Goal: Use online tool/utility: Utilize a website feature to perform a specific function

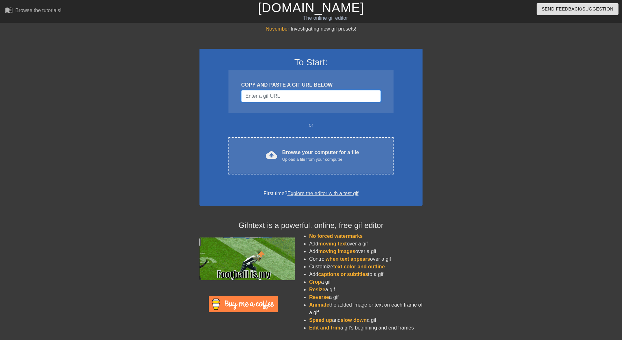
click at [313, 98] on input "Username" at bounding box center [311, 96] width 140 height 12
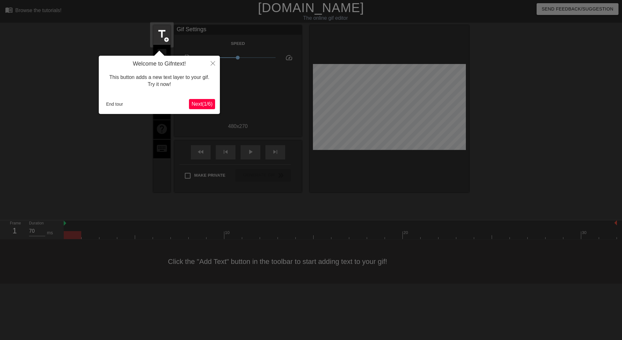
click at [205, 103] on span "Next ( 1 / 6 )" at bounding box center [202, 103] width 21 height 5
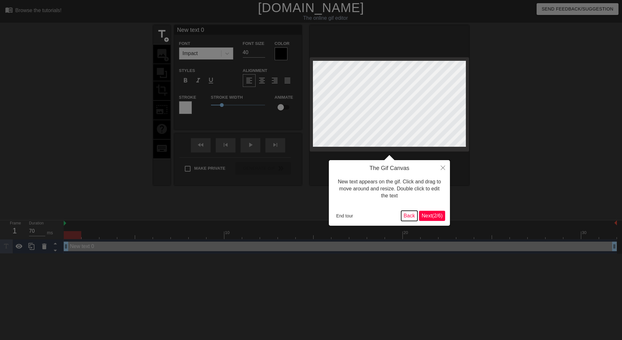
click at [405, 216] on button "Back" at bounding box center [409, 216] width 17 height 10
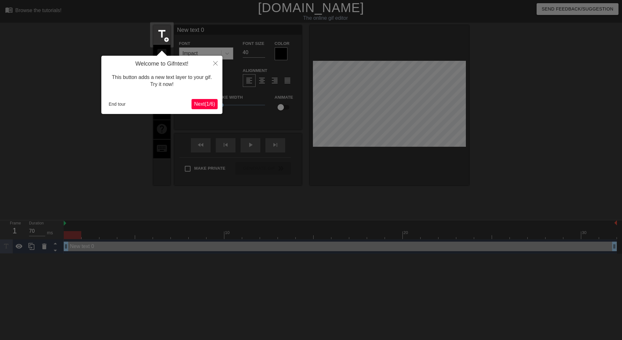
click at [205, 104] on span "Next ( 1 / 6 )" at bounding box center [204, 103] width 21 height 5
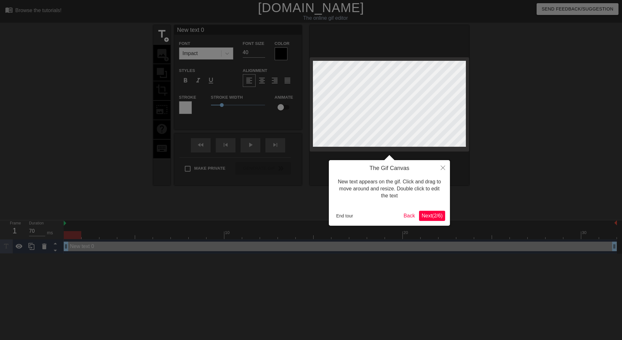
click at [434, 215] on span "Next ( 2 / 6 )" at bounding box center [432, 215] width 21 height 5
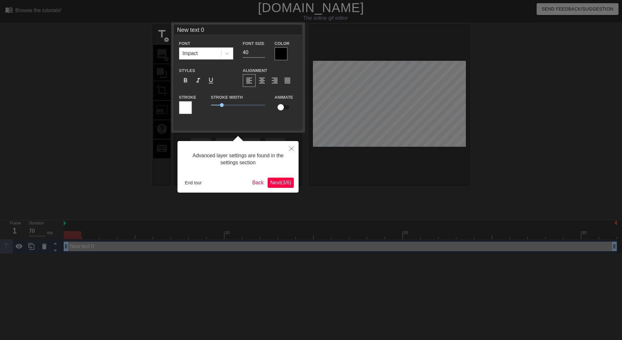
click at [275, 184] on span "Next ( 3 / 6 )" at bounding box center [280, 182] width 21 height 5
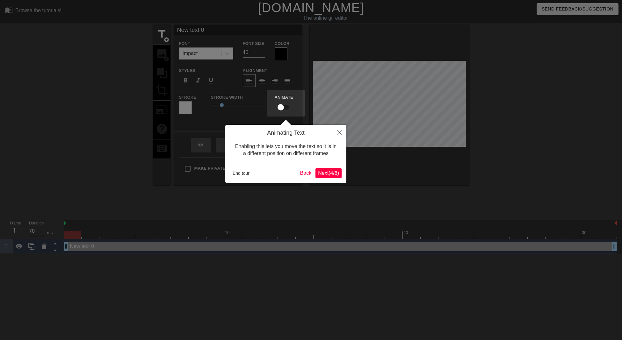
click at [329, 172] on span "Next ( 4 / 6 )" at bounding box center [328, 173] width 21 height 5
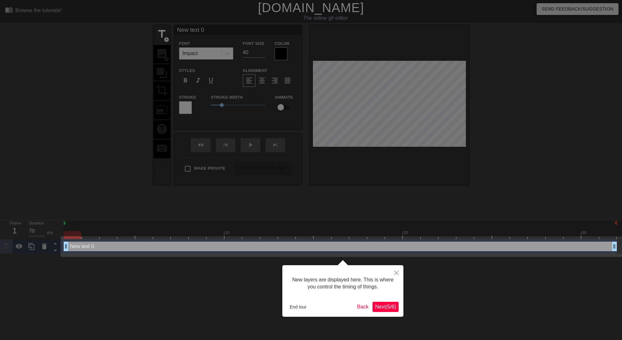
click at [390, 308] on span "Next ( 5 / 6 )" at bounding box center [385, 306] width 21 height 5
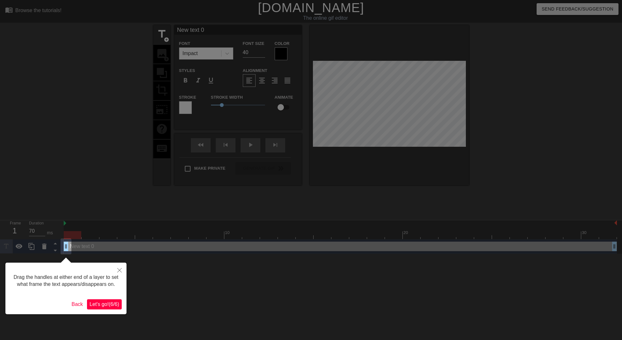
click at [105, 309] on button "Let's go! ( 6 / 6 )" at bounding box center [104, 305] width 35 height 10
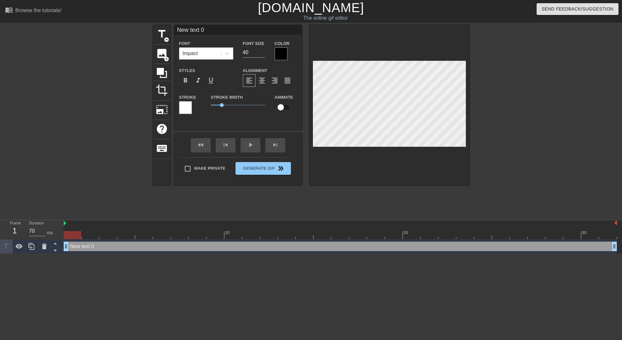
scroll to position [1, 2]
type input "M"
type textarea "M"
type input "Ma"
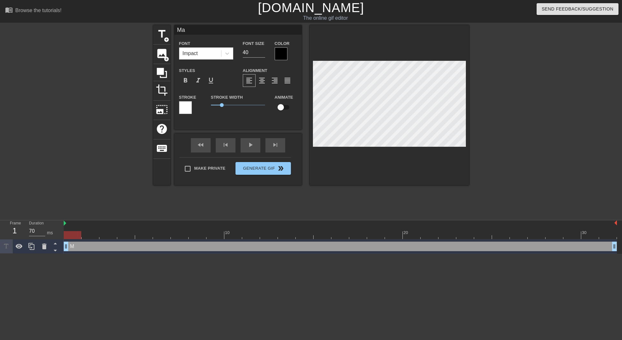
type textarea "Mar"
type input "Mark"
type textarea "Mark"
type input "Mark"
type textarea "Mark"
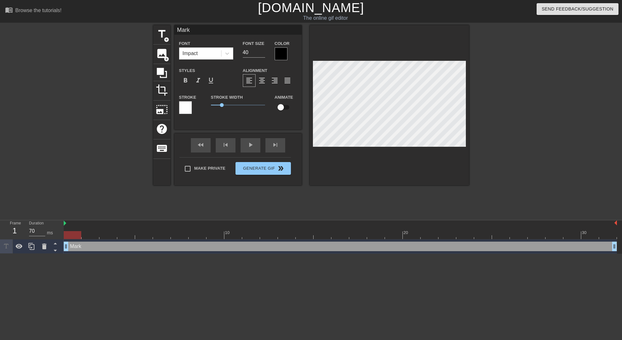
type input "[PERSON_NAME]"
type textarea "[PERSON_NAME]"
type input "[PERSON_NAME]"
type textarea "[PERSON_NAME]"
type input "[PERSON_NAME]"
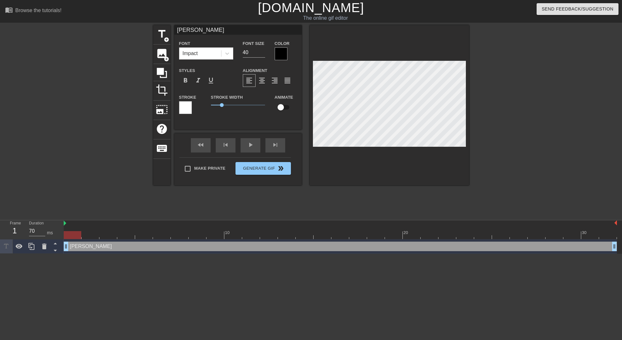
type textarea "[PERSON_NAME]"
type input "[PERSON_NAME]"
type textarea "[PERSON_NAME]"
type input "[PERSON_NAME]"
type textarea "[PERSON_NAME]"
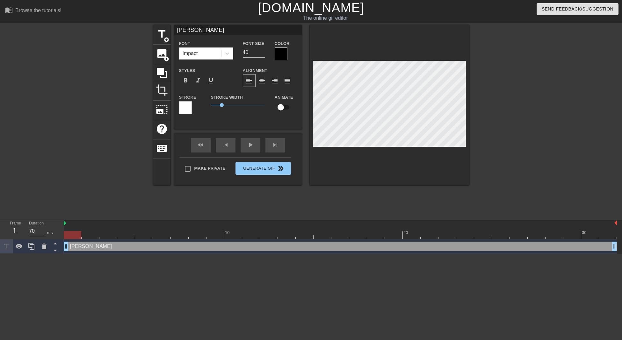
type input "[PERSON_NAME] D"
type textarea "[PERSON_NAME] D"
type input "[PERSON_NAME]"
type textarea "[PERSON_NAME]"
type input "[PERSON_NAME] Dea"
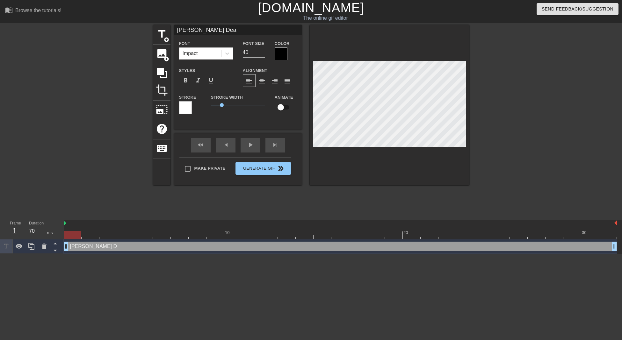
type textarea "[PERSON_NAME] Dea"
type input "[PERSON_NAME] Deal"
type textarea "[PERSON_NAME] Deal"
type input "[PERSON_NAME] Deal"
type textarea "[PERSON_NAME] Deal"
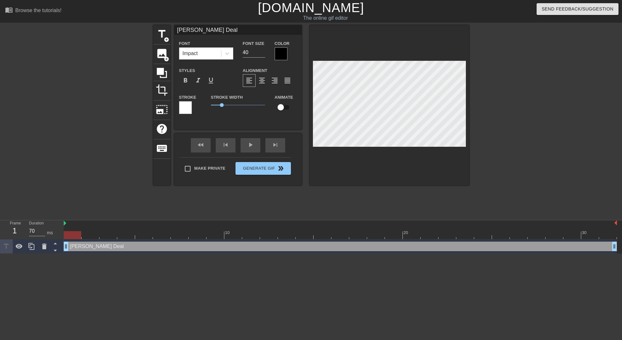
type input "[PERSON_NAME] Deal T"
type textarea "[PERSON_NAME] Deal T"
type input "[PERSON_NAME] Deal Te"
type textarea "[PERSON_NAME] Deal Te"
type input "[PERSON_NAME] Deal Tea"
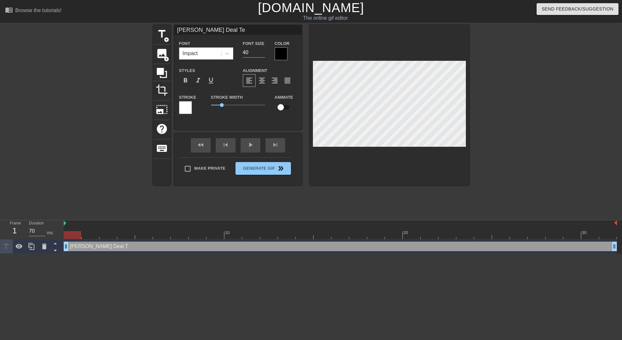
type textarea "[PERSON_NAME] Deal Tea"
type input "[PERSON_NAME] Deal Team"
type textarea "[PERSON_NAME] Deal Team"
click at [252, 50] on input "40" at bounding box center [254, 52] width 22 height 10
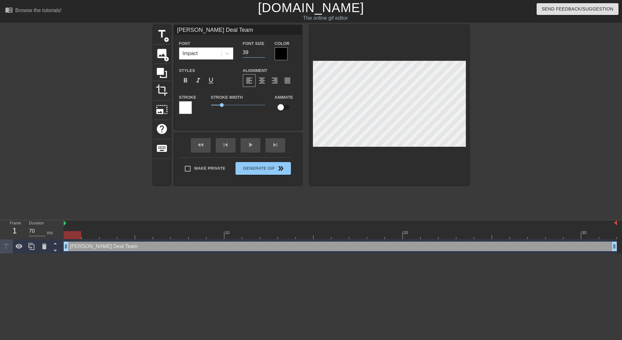
click at [263, 54] on input "39" at bounding box center [254, 52] width 22 height 10
click at [263, 54] on input "38" at bounding box center [254, 52] width 22 height 10
click at [263, 54] on input "37" at bounding box center [254, 52] width 22 height 10
click at [263, 54] on input "36" at bounding box center [254, 52] width 22 height 10
click at [263, 54] on input "35" at bounding box center [254, 52] width 22 height 10
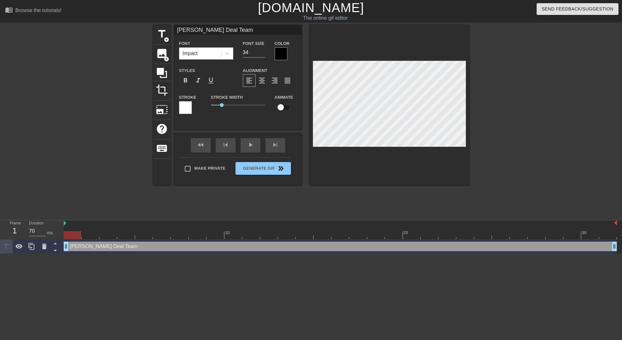
click at [263, 54] on input "34" at bounding box center [254, 52] width 22 height 10
click at [263, 54] on input "33" at bounding box center [254, 52] width 22 height 10
click at [263, 54] on input "32" at bounding box center [254, 52] width 22 height 10
click at [263, 54] on input "31" at bounding box center [254, 52] width 22 height 10
click at [263, 54] on input "30" at bounding box center [254, 52] width 22 height 10
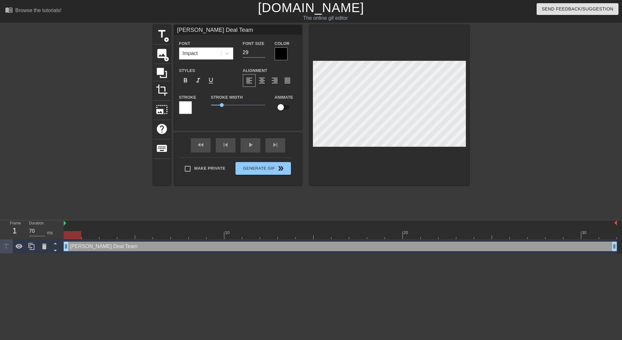
click at [263, 54] on input "29" at bounding box center [254, 52] width 22 height 10
type input "28"
click at [263, 54] on input "28" at bounding box center [254, 52] width 22 height 10
type input "[PERSON_NAME] Team"
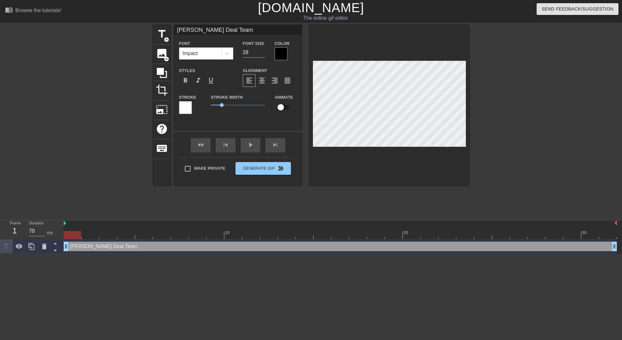
type textarea "[PERSON_NAME] Team"
type input "[PERSON_NAME] Team"
type textarea "[PERSON_NAME] Deal Team"
click at [260, 53] on input "28" at bounding box center [254, 52] width 22 height 10
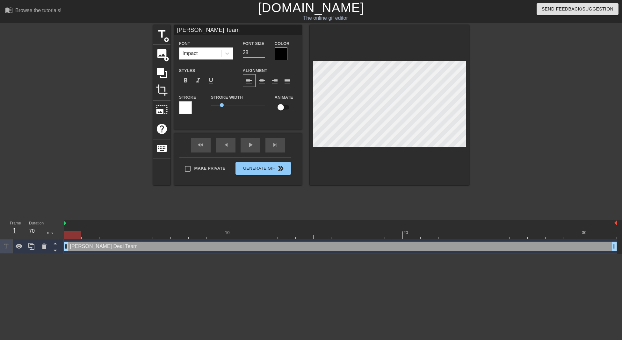
type input "[PERSON_NAME] Team"
type input "27"
click at [264, 54] on input "27" at bounding box center [254, 52] width 22 height 10
type input "[PERSON_NAME] Team"
type input "26"
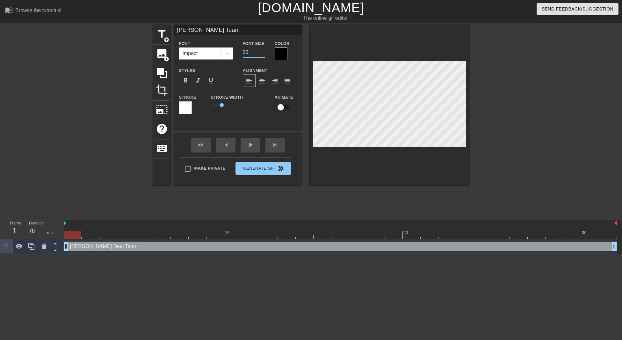
click at [264, 54] on input "26" at bounding box center [254, 52] width 22 height 10
type input "[PERSON_NAME] Team"
type input "25"
click at [264, 54] on input "25" at bounding box center [254, 52] width 22 height 10
type input "[PERSON_NAME] Team"
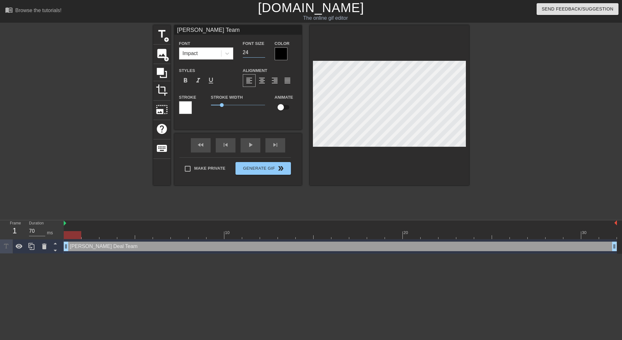
type input "24"
click at [264, 54] on input "24" at bounding box center [254, 52] width 22 height 10
type input "[PERSON_NAME] Team"
type input "23"
click at [264, 54] on input "23" at bounding box center [254, 52] width 22 height 10
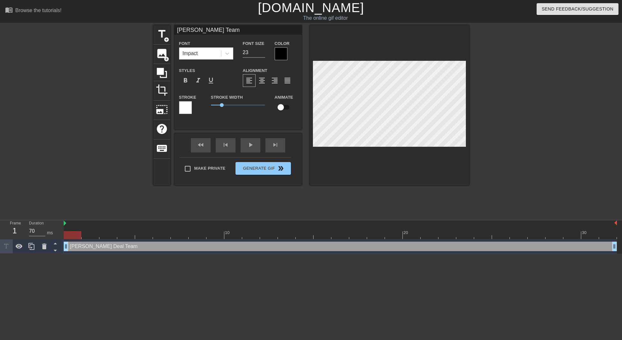
click at [280, 107] on input "checkbox" at bounding box center [281, 107] width 36 height 12
checkbox input "true"
type input "[PERSON_NAME] Team"
drag, startPoint x: 92, startPoint y: 248, endPoint x: 108, endPoint y: 248, distance: 16.6
click at [108, 248] on div "[PERSON_NAME] Deal Team drag_handle drag_handle" at bounding box center [340, 247] width 553 height 10
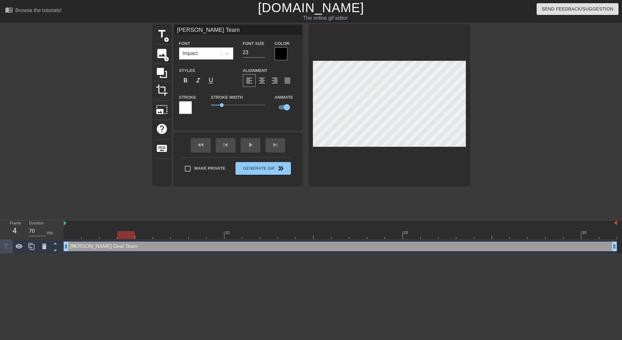
drag, startPoint x: 90, startPoint y: 236, endPoint x: 123, endPoint y: 231, distance: 33.6
click at [123, 231] on div "10 20 30" at bounding box center [340, 230] width 553 height 19
drag, startPoint x: 130, startPoint y: 233, endPoint x: 141, endPoint y: 231, distance: 10.5
click at [141, 231] on div "10 20 30" at bounding box center [340, 230] width 553 height 19
drag, startPoint x: 146, startPoint y: 235, endPoint x: 216, endPoint y: 231, distance: 69.9
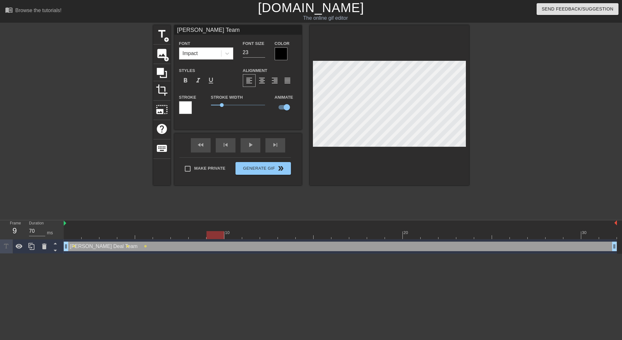
click at [216, 231] on div "10 20 30" at bounding box center [340, 230] width 553 height 19
drag, startPoint x: 220, startPoint y: 234, endPoint x: 299, endPoint y: 236, distance: 78.7
click at [299, 236] on div at bounding box center [305, 235] width 18 height 8
click at [306, 232] on div at bounding box center [305, 235] width 18 height 8
drag, startPoint x: 302, startPoint y: 234, endPoint x: 299, endPoint y: 235, distance: 3.3
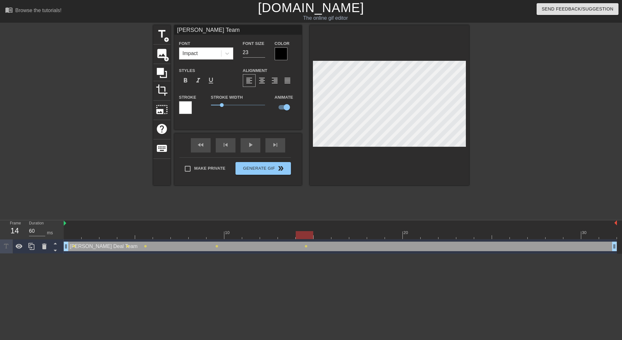
click at [299, 235] on div at bounding box center [305, 235] width 18 height 8
drag, startPoint x: 306, startPoint y: 235, endPoint x: 402, endPoint y: 238, distance: 96.0
click at [402, 238] on div at bounding box center [394, 235] width 18 height 8
drag, startPoint x: 394, startPoint y: 234, endPoint x: 419, endPoint y: 233, distance: 25.5
click at [419, 233] on div at bounding box center [412, 235] width 18 height 8
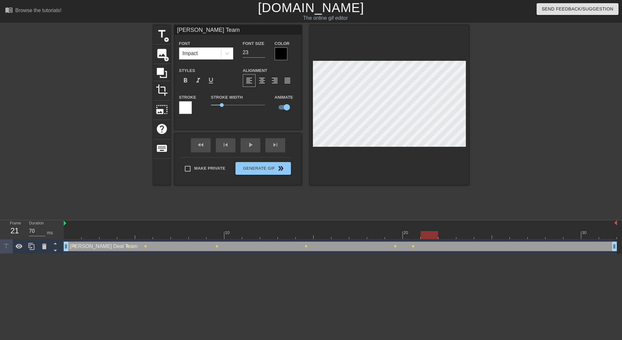
drag, startPoint x: 413, startPoint y: 236, endPoint x: 433, endPoint y: 237, distance: 20.4
click at [433, 237] on div at bounding box center [430, 235] width 18 height 8
drag, startPoint x: 430, startPoint y: 234, endPoint x: 447, endPoint y: 234, distance: 16.9
click at [447, 234] on div at bounding box center [448, 235] width 18 height 8
drag, startPoint x: 452, startPoint y: 236, endPoint x: 464, endPoint y: 235, distance: 12.5
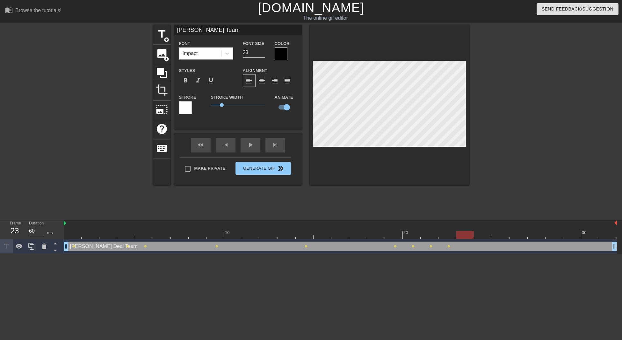
click at [464, 235] on div at bounding box center [465, 235] width 18 height 8
drag, startPoint x: 468, startPoint y: 237, endPoint x: 477, endPoint y: 237, distance: 9.2
click at [477, 237] on div at bounding box center [483, 235] width 18 height 8
click at [488, 237] on div at bounding box center [483, 235] width 18 height 8
click at [498, 236] on div at bounding box center [340, 235] width 553 height 8
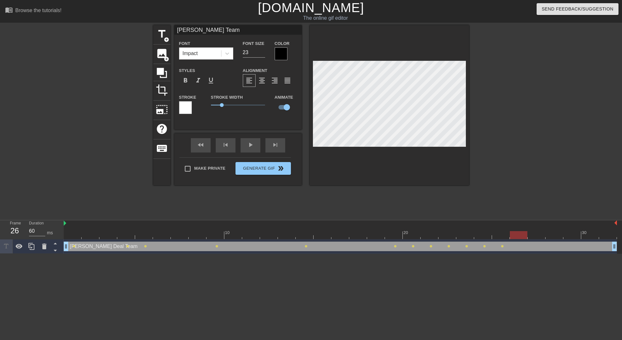
click at [521, 237] on div at bounding box center [340, 235] width 553 height 8
click at [533, 236] on div at bounding box center [340, 235] width 553 height 8
click at [556, 233] on div at bounding box center [340, 235] width 553 height 8
click at [571, 234] on div at bounding box center [340, 235] width 553 height 8
click at [590, 238] on div at bounding box center [340, 235] width 553 height 8
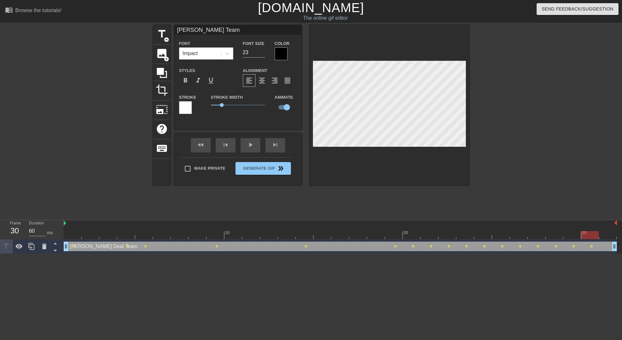
click at [574, 236] on div at bounding box center [340, 235] width 553 height 8
click at [592, 237] on div at bounding box center [340, 235] width 553 height 8
click at [608, 237] on div at bounding box center [340, 235] width 553 height 8
click at [251, 149] on div "play_arrow" at bounding box center [251, 145] width 20 height 14
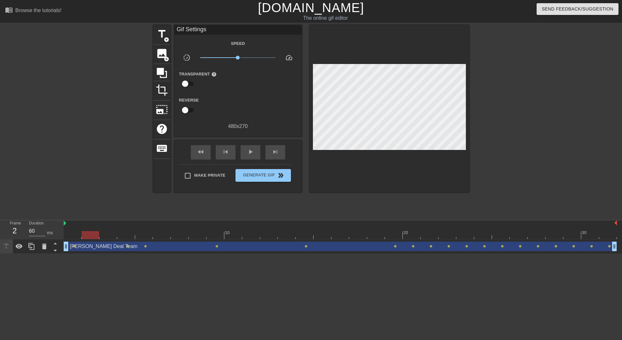
click at [83, 238] on div at bounding box center [340, 235] width 553 height 8
click at [69, 236] on div at bounding box center [340, 235] width 553 height 8
click at [85, 233] on div at bounding box center [340, 235] width 553 height 8
click at [104, 236] on div at bounding box center [340, 235] width 553 height 8
click at [101, 235] on div at bounding box center [108, 235] width 18 height 8
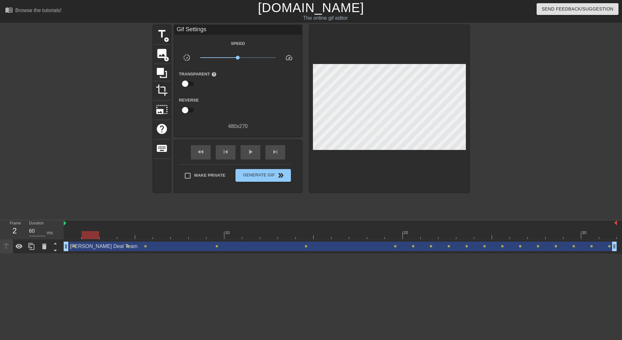
click at [84, 236] on div at bounding box center [340, 235] width 553 height 8
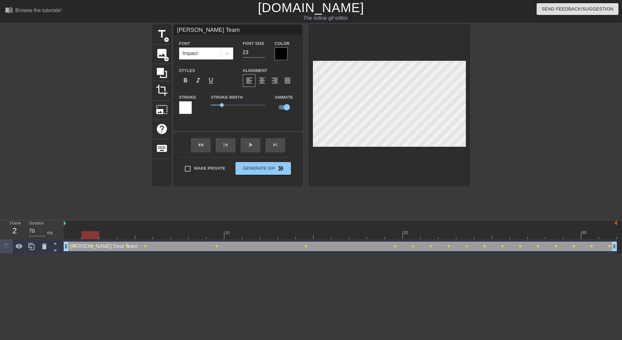
click at [112, 237] on div at bounding box center [340, 235] width 553 height 8
click at [130, 236] on div at bounding box center [340, 235] width 553 height 8
click at [143, 236] on div at bounding box center [340, 235] width 553 height 8
click at [167, 237] on div at bounding box center [340, 235] width 553 height 8
click at [180, 237] on div at bounding box center [340, 235] width 553 height 8
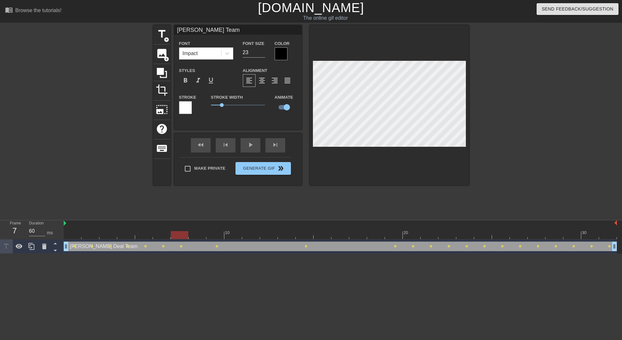
click at [194, 234] on div at bounding box center [340, 235] width 553 height 8
click at [215, 237] on div at bounding box center [340, 235] width 553 height 8
click at [237, 237] on div at bounding box center [340, 235] width 553 height 8
click at [252, 233] on div at bounding box center [340, 235] width 553 height 8
click at [265, 233] on div at bounding box center [340, 235] width 553 height 8
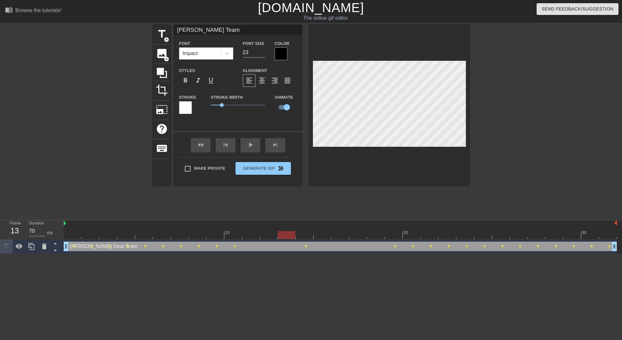
click at [286, 234] on div at bounding box center [340, 235] width 553 height 8
click at [301, 234] on div at bounding box center [340, 235] width 553 height 8
click at [288, 238] on div at bounding box center [340, 235] width 553 height 8
click at [303, 233] on div at bounding box center [340, 235] width 553 height 8
click at [289, 237] on div at bounding box center [340, 235] width 553 height 8
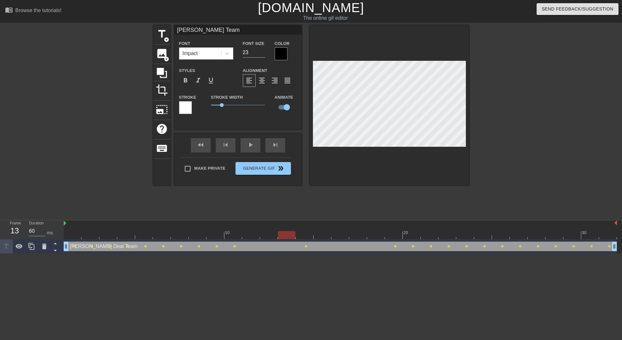
click at [303, 236] on div at bounding box center [340, 235] width 553 height 8
click at [282, 239] on div at bounding box center [340, 235] width 553 height 8
click at [299, 237] on div at bounding box center [340, 235] width 553 height 8
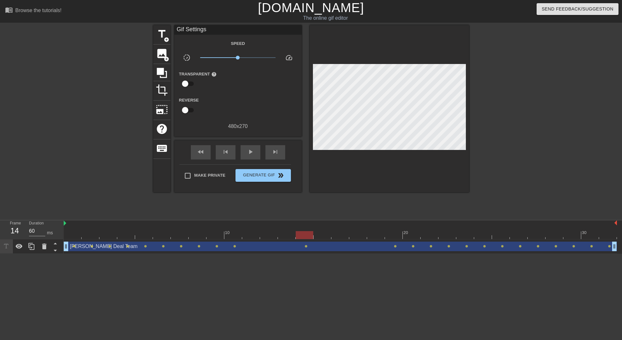
click at [248, 143] on div "fast_rewind skip_previous play_arrow skip_next" at bounding box center [238, 153] width 104 height 24
click at [66, 228] on div at bounding box center [73, 231] width 18 height 8
click at [259, 149] on div "play_arrow" at bounding box center [251, 152] width 20 height 14
type input "60"
click at [273, 177] on span "Generate Gif double_arrow" at bounding box center [263, 176] width 50 height 8
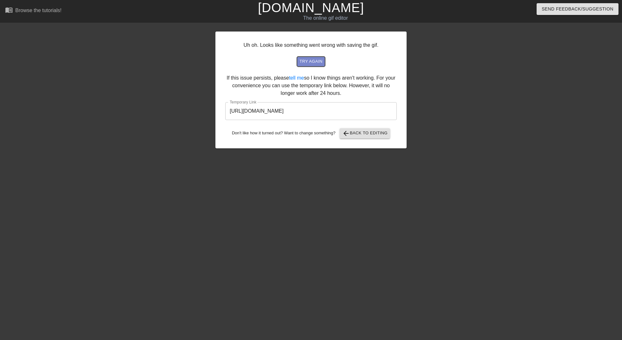
click at [319, 61] on span "try again" at bounding box center [311, 61] width 23 height 7
click at [376, 106] on input "[URL][DOMAIN_NAME]" at bounding box center [310, 111] width 171 height 18
click at [376, 107] on input "[URL][DOMAIN_NAME]" at bounding box center [310, 111] width 171 height 18
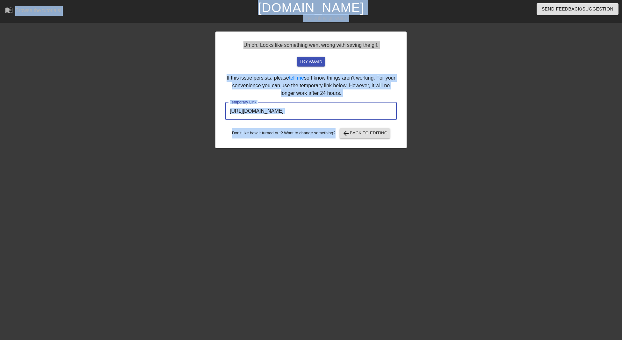
click at [368, 113] on input "[URL][DOMAIN_NAME]" at bounding box center [310, 111] width 171 height 18
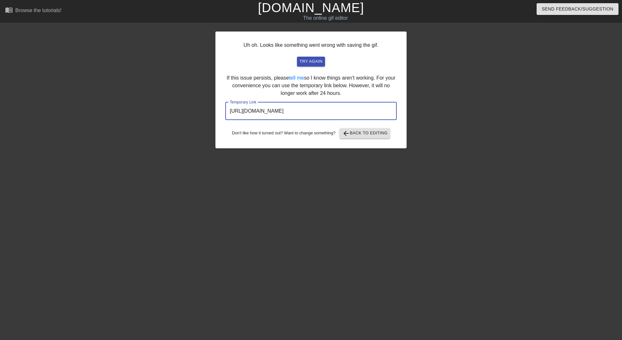
drag, startPoint x: 367, startPoint y: 113, endPoint x: 228, endPoint y: 113, distance: 138.3
click at [228, 113] on input "[URL][DOMAIN_NAME]" at bounding box center [310, 111] width 171 height 18
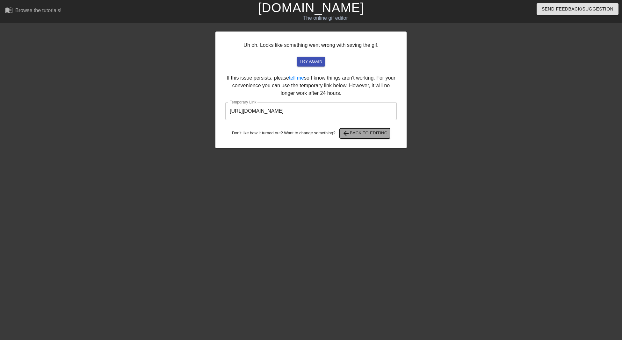
click at [369, 137] on button "arrow_back Back to Editing" at bounding box center [365, 133] width 51 height 10
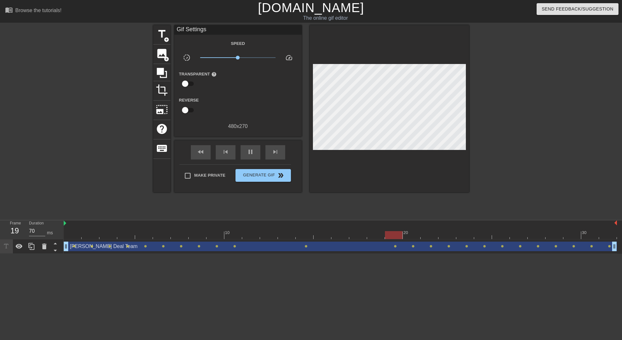
click at [420, 227] on div "10 20 30" at bounding box center [340, 230] width 553 height 19
click at [390, 234] on div at bounding box center [340, 235] width 553 height 8
click at [408, 234] on div at bounding box center [340, 235] width 553 height 8
click at [389, 235] on div at bounding box center [340, 235] width 553 height 8
click at [375, 235] on div at bounding box center [340, 235] width 553 height 8
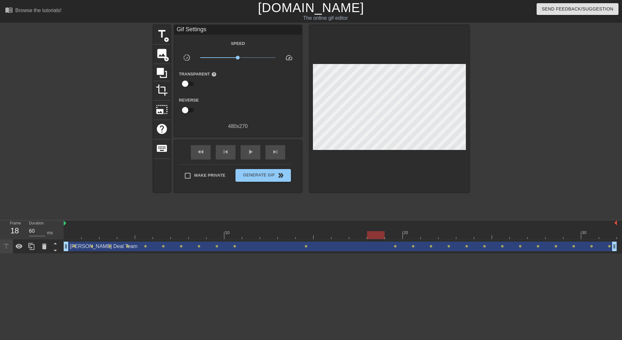
click at [356, 234] on div at bounding box center [340, 235] width 553 height 8
click at [341, 233] on div at bounding box center [340, 235] width 553 height 8
click at [324, 233] on div at bounding box center [340, 235] width 553 height 8
click at [320, 233] on div at bounding box center [323, 235] width 18 height 8
click at [312, 233] on div at bounding box center [340, 235] width 553 height 8
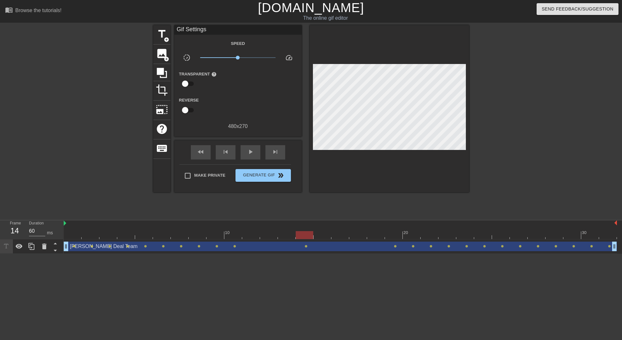
type input "70"
click at [279, 230] on div at bounding box center [279, 233] width 1 height 6
click at [166, 36] on span "title" at bounding box center [162, 34] width 12 height 12
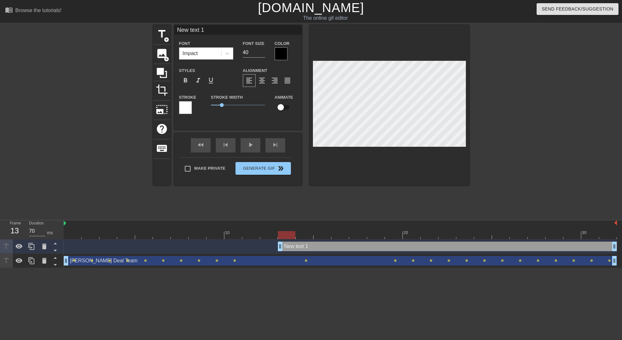
scroll to position [1, 2]
type input "I"
type textarea "I"
type input "In"
type textarea "In"
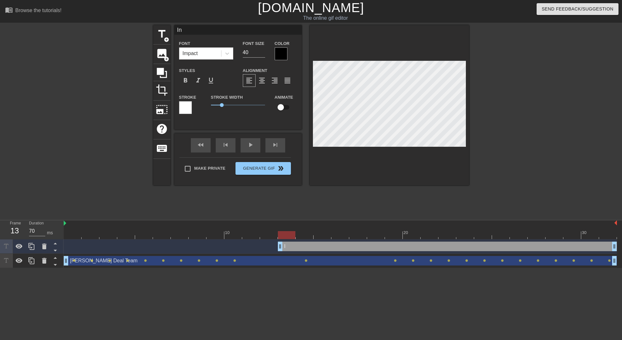
scroll to position [1, 1]
type input "Int"
type textarea "Int"
type input "Inte"
type textarea "Inte"
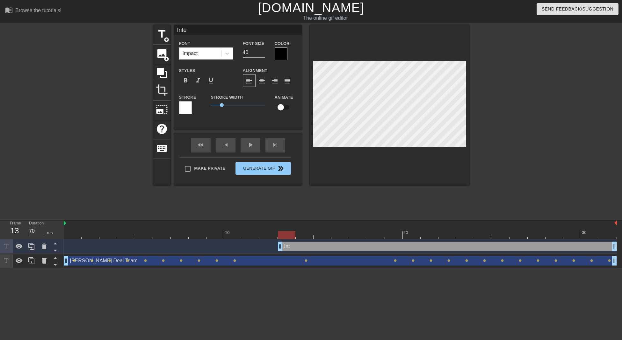
type input "Inter"
type textarea "Inter"
type input "Intere"
type textarea "Intere"
type input "Interes"
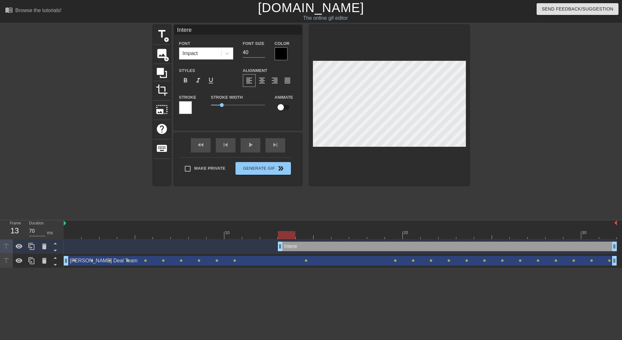
type textarea "Interes"
type input "Interest"
type textarea "Interest"
type input "Interest"
type textarea "Interest"
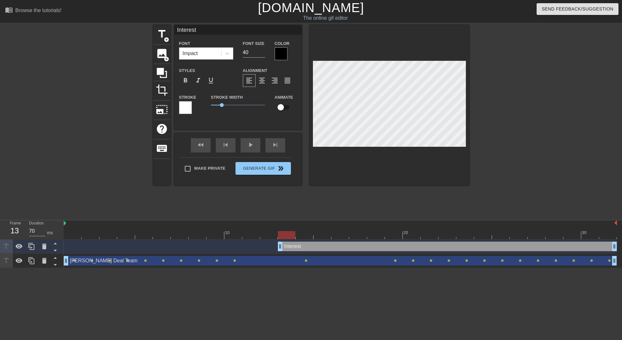
type input "Interest R"
type textarea "Interest R"
type input "Interest Ra"
type textarea "Interest Ra"
type input "Interest Rat"
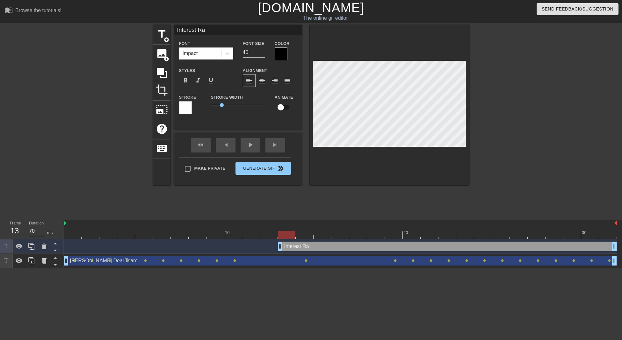
type textarea "Interest Rat"
type input "Interest Rate"
type textarea "Interest Rate"
type input "Interest Rate"
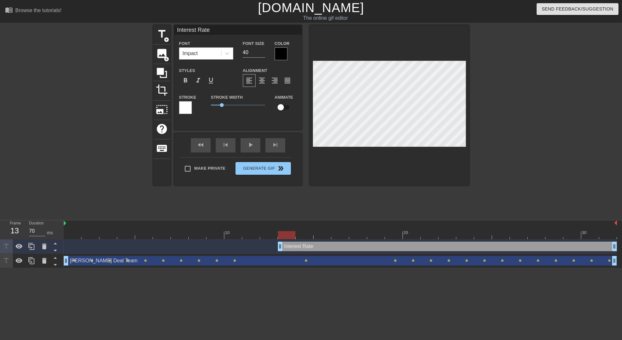
type textarea "Interest Rate"
type input "Interest Rate"
type textarea "Interest Rate"
type input "Interest Rate R"
type textarea "Interest Rate R"
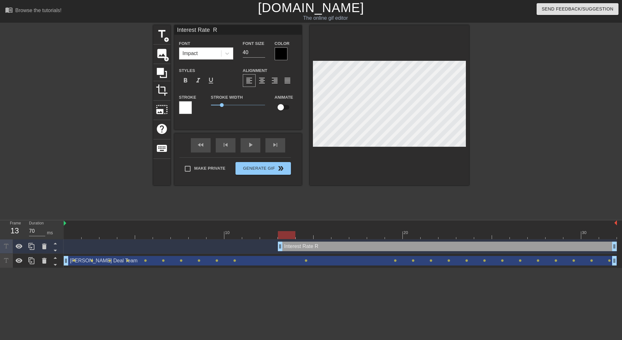
type input "Interest Rate Re"
type textarea "Interest Rate Re"
type input "Interest Rate Rev"
type textarea "Interest Rate Rev"
type input "Interest Rate Reve"
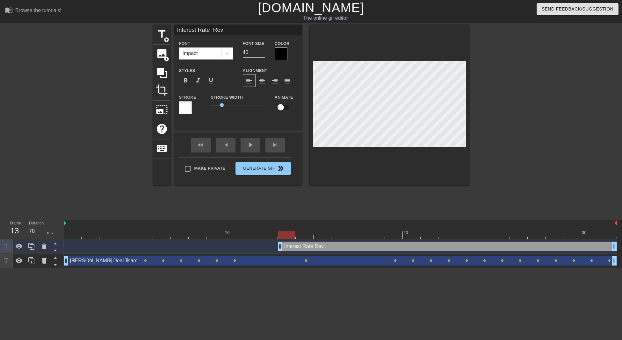
type textarea "Interest Rate Reve"
type input "Interest Rate Rever"
type textarea "Interest Rate Rever"
type input "Interest Rate Revers"
type textarea "Interest Rate Revers"
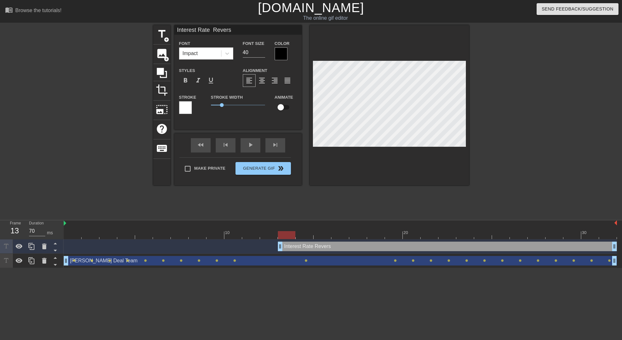
type input "Interest Rate Reversa"
type textarea "Interest Rate Reversa"
type input "Interest Rate Reversal"
type textarea "Interest Rate Reversal"
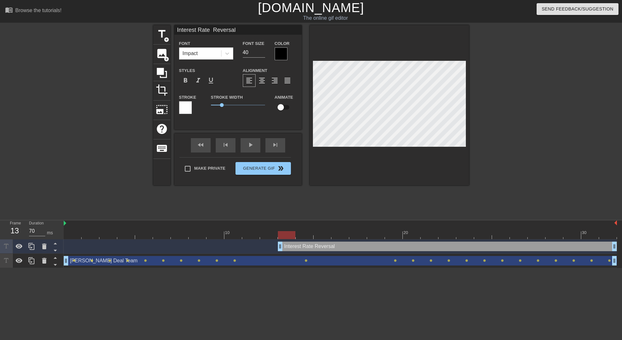
scroll to position [1, 1]
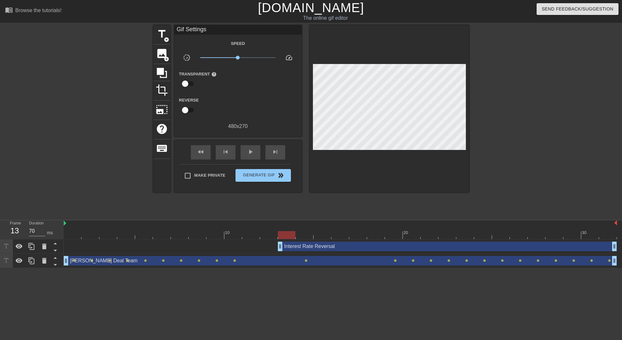
click at [409, 61] on div at bounding box center [389, 108] width 159 height 167
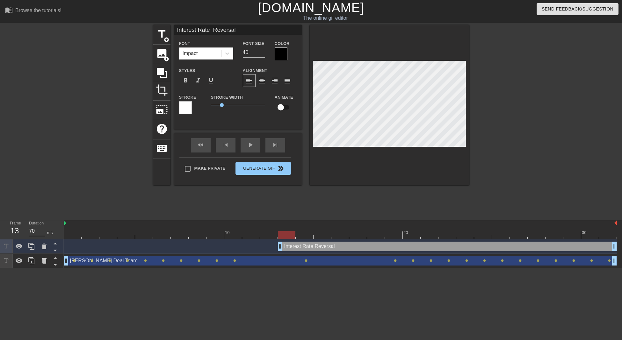
scroll to position [1, 1]
click at [263, 53] on input "39" at bounding box center [254, 52] width 22 height 10
click at [263, 53] on input "38" at bounding box center [254, 52] width 22 height 10
click at [263, 53] on input "37" at bounding box center [254, 52] width 22 height 10
click at [263, 53] on input "36" at bounding box center [254, 52] width 22 height 10
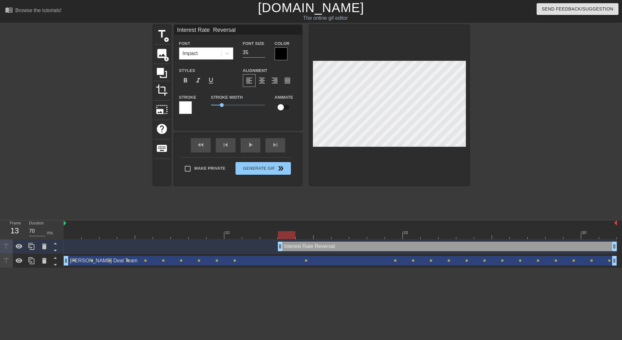
click at [263, 53] on input "35" at bounding box center [254, 52] width 22 height 10
click at [263, 53] on input "34" at bounding box center [254, 52] width 22 height 10
click at [263, 53] on input "33" at bounding box center [254, 52] width 22 height 10
click at [263, 53] on input "32" at bounding box center [254, 52] width 22 height 10
click at [263, 53] on input "31" at bounding box center [254, 52] width 22 height 10
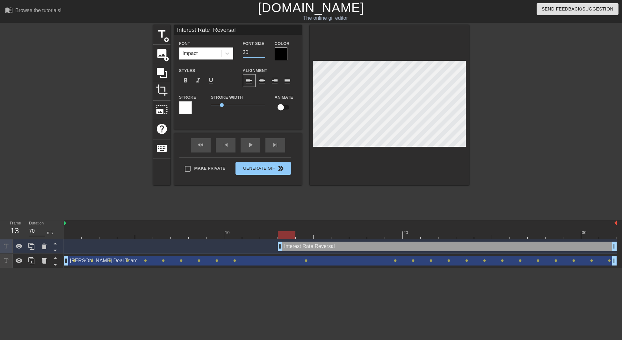
click at [263, 53] on input "30" at bounding box center [254, 52] width 22 height 10
click at [263, 53] on input "29" at bounding box center [254, 52] width 22 height 10
click at [263, 53] on input "28" at bounding box center [254, 52] width 22 height 10
click at [263, 53] on input "27" at bounding box center [254, 52] width 22 height 10
click at [263, 53] on input "26" at bounding box center [254, 52] width 22 height 10
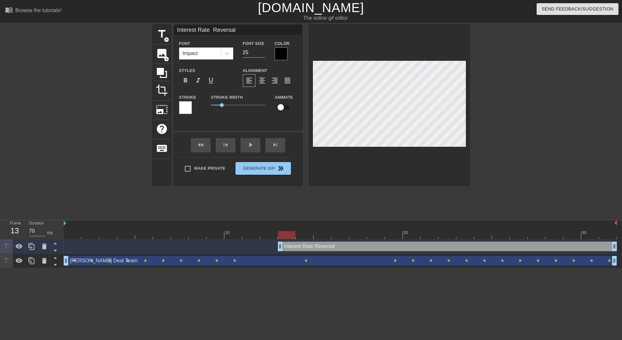
click at [263, 53] on input "25" at bounding box center [254, 52] width 22 height 10
click at [263, 53] on input "24" at bounding box center [254, 52] width 22 height 10
click at [263, 53] on input "23" at bounding box center [254, 52] width 22 height 10
click at [263, 53] on input "22" at bounding box center [254, 52] width 22 height 10
click at [263, 53] on input "21" at bounding box center [254, 52] width 22 height 10
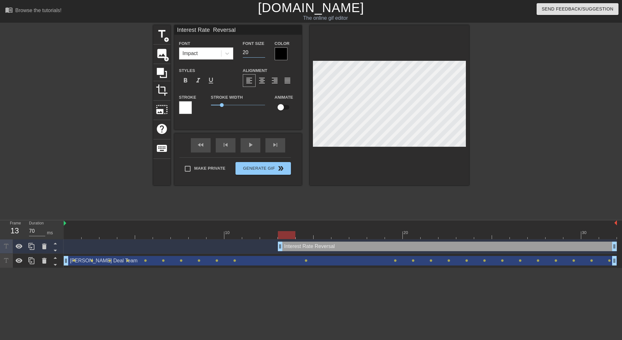
click at [263, 53] on input "20" at bounding box center [254, 52] width 22 height 10
click at [264, 53] on input "19" at bounding box center [254, 52] width 22 height 10
click at [264, 53] on input "18" at bounding box center [254, 52] width 22 height 10
click at [264, 53] on input "17" at bounding box center [254, 52] width 22 height 10
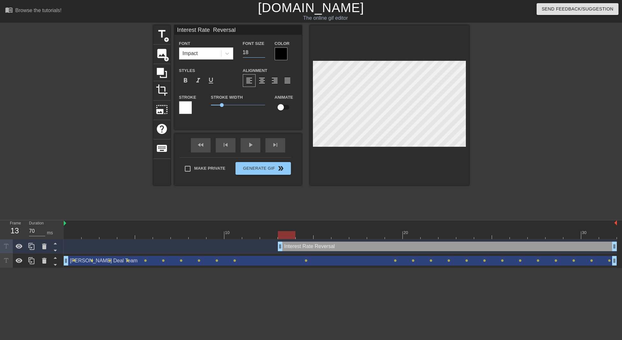
click at [262, 49] on input "18" at bounding box center [254, 52] width 22 height 10
click at [262, 49] on input "19" at bounding box center [254, 52] width 22 height 10
click at [262, 49] on input "20" at bounding box center [254, 52] width 22 height 10
type input "21"
click at [262, 49] on input "21" at bounding box center [254, 52] width 22 height 10
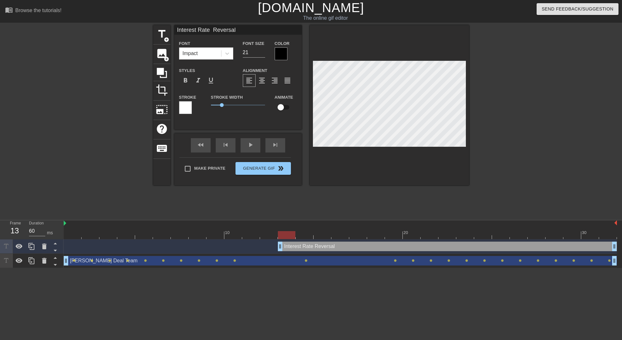
click at [304, 237] on div at bounding box center [340, 235] width 553 height 8
click at [322, 237] on div at bounding box center [340, 235] width 553 height 8
click at [344, 238] on div at bounding box center [340, 235] width 553 height 8
click at [317, 239] on div "10 20 30" at bounding box center [340, 230] width 553 height 19
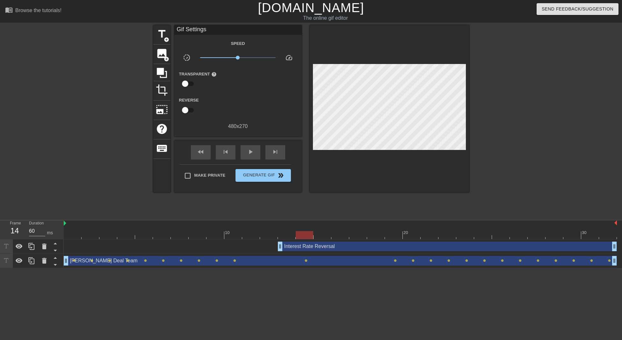
click at [306, 235] on div at bounding box center [340, 235] width 553 height 8
click at [292, 235] on div at bounding box center [340, 235] width 553 height 8
click at [273, 234] on div at bounding box center [340, 235] width 553 height 8
click at [294, 235] on div at bounding box center [340, 235] width 553 height 8
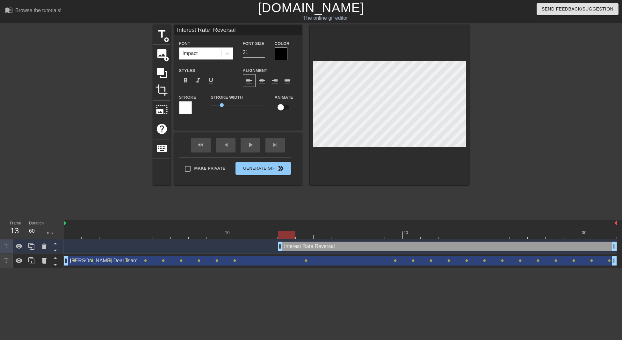
click at [303, 237] on div at bounding box center [340, 235] width 553 height 8
click at [318, 235] on div at bounding box center [340, 235] width 553 height 8
click at [343, 238] on div at bounding box center [340, 235] width 553 height 8
click at [360, 234] on div at bounding box center [340, 235] width 553 height 8
click at [373, 235] on div at bounding box center [340, 235] width 553 height 8
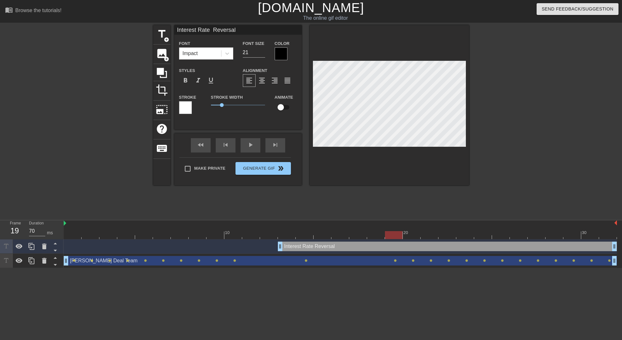
click at [391, 236] on div at bounding box center [340, 235] width 553 height 8
click at [408, 238] on div at bounding box center [340, 235] width 553 height 8
click at [430, 233] on div at bounding box center [340, 235] width 553 height 8
click at [444, 232] on div at bounding box center [340, 235] width 553 height 8
click at [464, 237] on div at bounding box center [340, 235] width 553 height 8
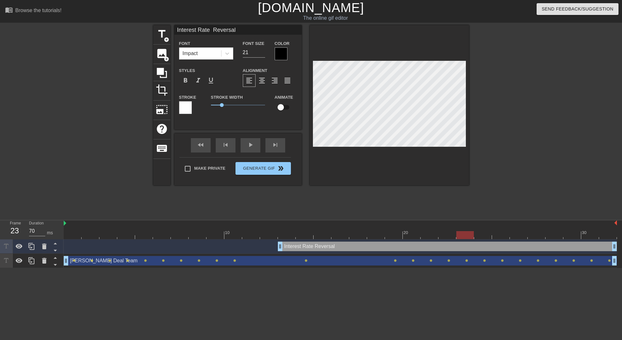
click at [478, 231] on div at bounding box center [483, 231] width 18 height 8
drag, startPoint x: 500, startPoint y: 236, endPoint x: 503, endPoint y: 178, distance: 58.1
click at [501, 235] on div at bounding box center [340, 235] width 553 height 8
click at [521, 235] on div at bounding box center [340, 235] width 553 height 8
click at [535, 232] on div at bounding box center [340, 235] width 553 height 8
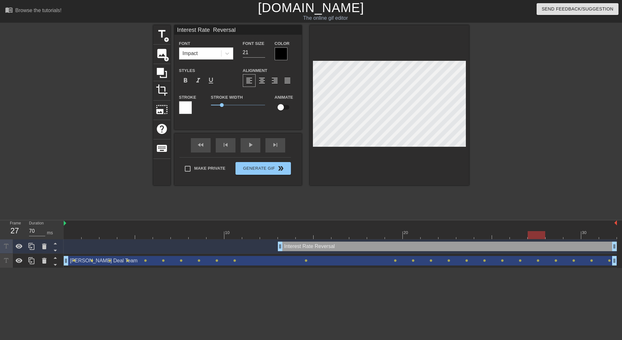
click at [467, 73] on div at bounding box center [389, 105] width 159 height 160
click at [551, 236] on div at bounding box center [340, 235] width 553 height 8
click at [490, 74] on div "title add_circle image add_circle crop photo_size_select_large help keyboard In…" at bounding box center [311, 120] width 622 height 191
click at [254, 146] on div "play_arrow" at bounding box center [251, 145] width 20 height 14
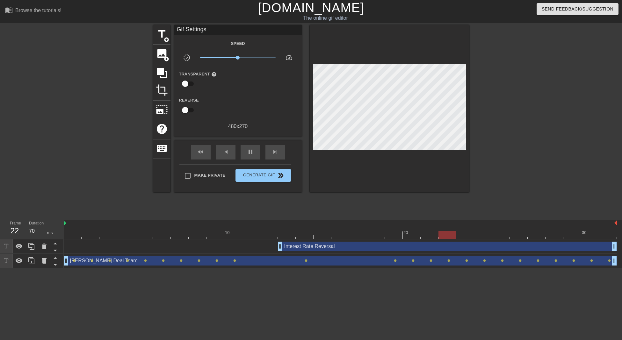
click at [314, 250] on div "Interest Rate Reversal drag_handle drag_handle" at bounding box center [447, 247] width 339 height 10
click at [470, 186] on div "title add_circle image add_circle crop photo_size_select_large help keyboard Gi…" at bounding box center [311, 120] width 622 height 191
click at [343, 252] on div "Interest Rate Reversal drag_handle drag_handle" at bounding box center [340, 247] width 553 height 14
click at [337, 246] on div "Interest Rate Reversal drag_handle drag_handle" at bounding box center [447, 247] width 339 height 10
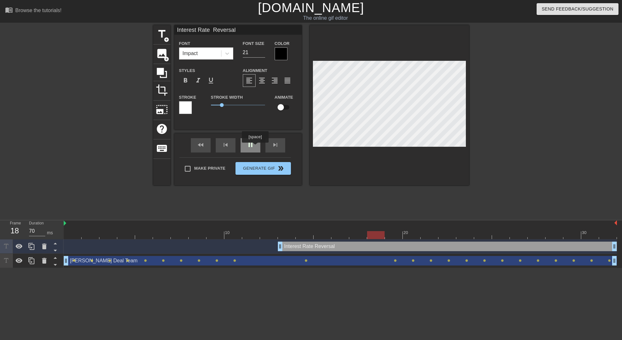
click at [255, 147] on div "pause" at bounding box center [251, 145] width 20 height 14
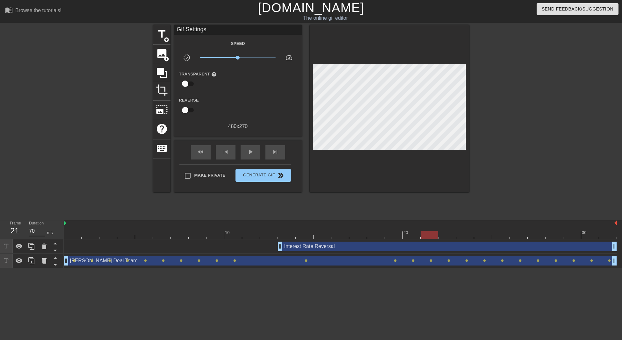
type input "60"
click at [305, 236] on div at bounding box center [340, 235] width 553 height 8
click at [294, 248] on div "Interest Rate Reversal drag_handle drag_handle" at bounding box center [447, 247] width 339 height 10
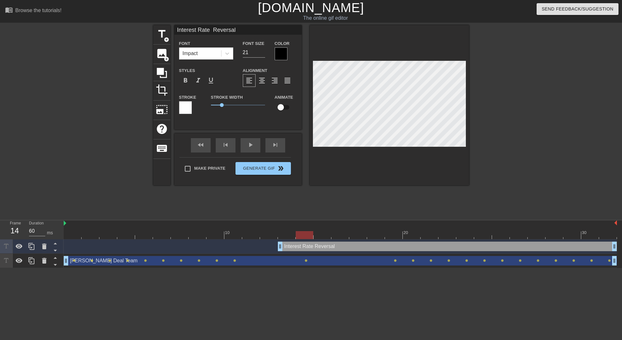
click at [295, 248] on div "Interest Rate Reversal drag_handle drag_handle" at bounding box center [447, 247] width 339 height 10
click at [297, 248] on div "Interest Rate Reversal drag_handle drag_handle" at bounding box center [447, 247] width 339 height 10
click at [295, 247] on div "Interest Rate Reversal drag_handle drag_handle" at bounding box center [447, 247] width 339 height 10
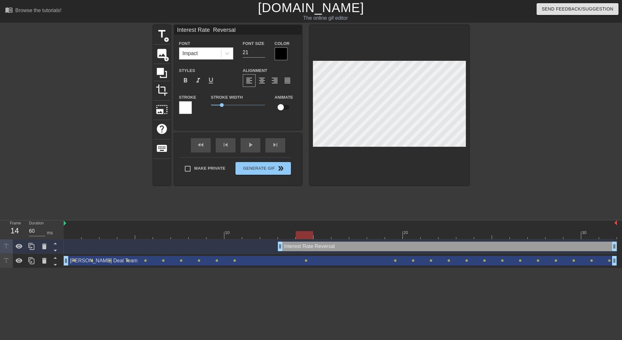
click at [220, 262] on div "[PERSON_NAME] Deal Team drag_handle drag_handle" at bounding box center [340, 261] width 553 height 10
type input "[PERSON_NAME] Team"
type input "23"
checkbox input "true"
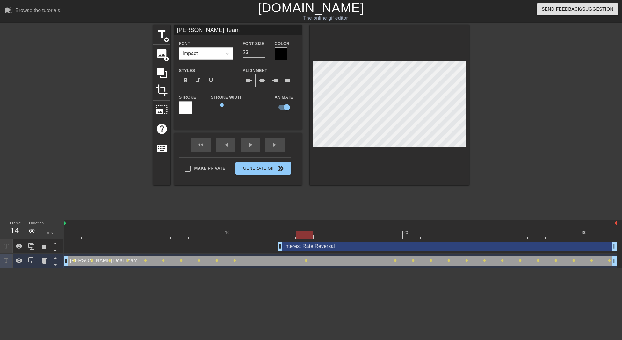
click at [295, 244] on div "Interest Rate Reversal drag_handle drag_handle" at bounding box center [447, 247] width 339 height 10
type input "Interest Rate Reversal"
type input "21"
checkbox input "false"
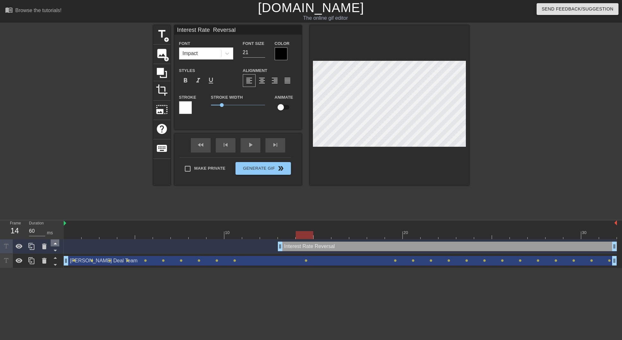
click at [57, 243] on icon at bounding box center [55, 244] width 8 height 8
click at [57, 248] on icon at bounding box center [55, 251] width 8 height 8
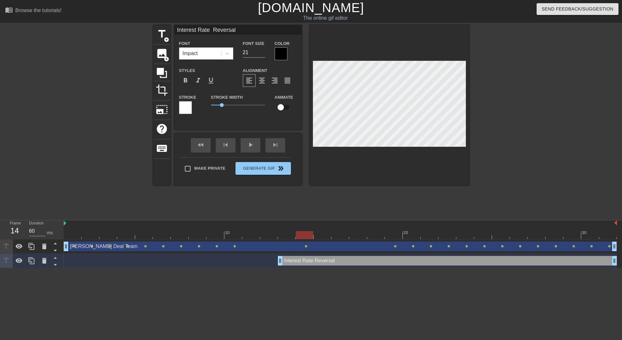
click at [57, 248] on icon at bounding box center [55, 251] width 8 height 8
type input "[PERSON_NAME] Team"
type input "23"
checkbox input "true"
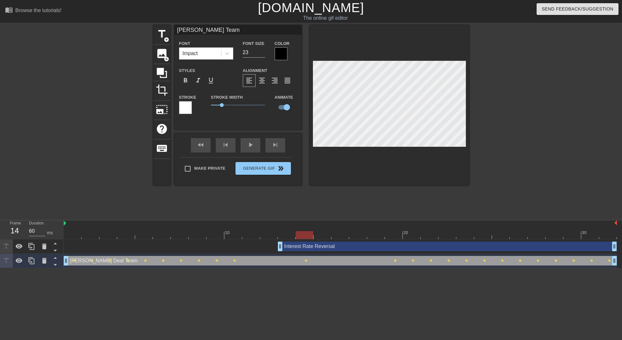
click at [57, 248] on icon at bounding box center [55, 251] width 8 height 8
type input "Interest Rate Reversal"
type input "21"
checkbox input "false"
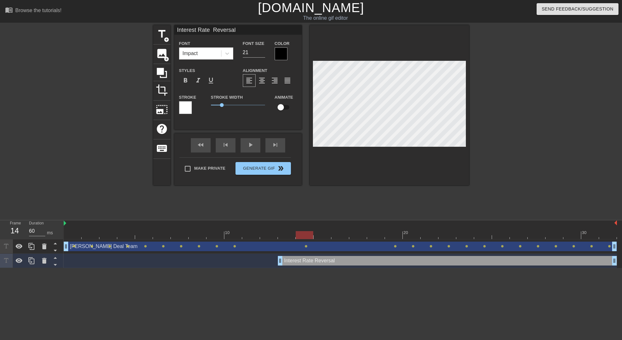
click at [57, 248] on icon at bounding box center [55, 251] width 8 height 8
type input "[PERSON_NAME] Team"
type input "23"
checkbox input "true"
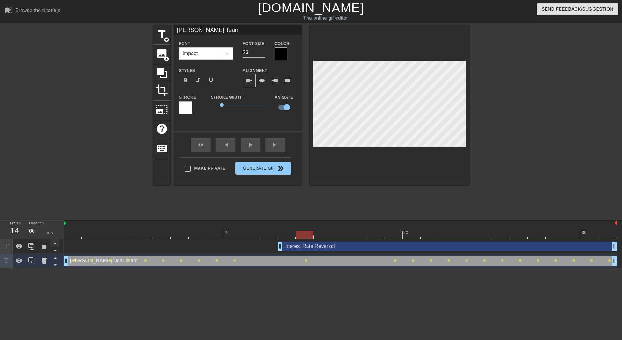
click at [56, 244] on icon at bounding box center [55, 244] width 8 height 8
type input "Interest Rate Reversal"
type input "21"
checkbox input "false"
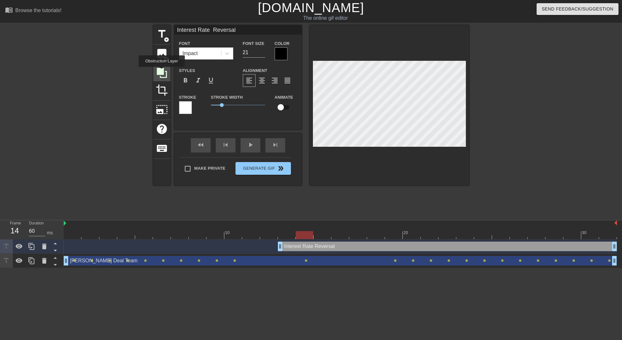
click at [162, 71] on icon at bounding box center [162, 73] width 10 height 10
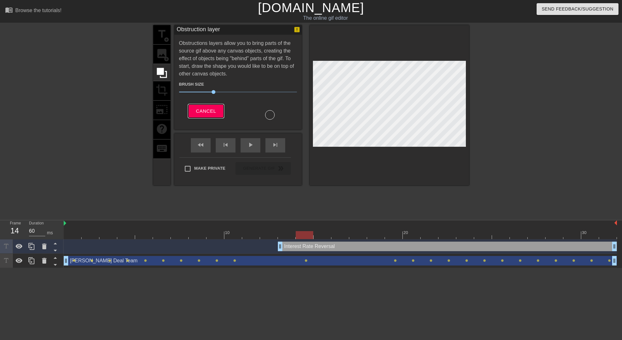
click at [212, 110] on span "Cancel" at bounding box center [206, 111] width 20 height 8
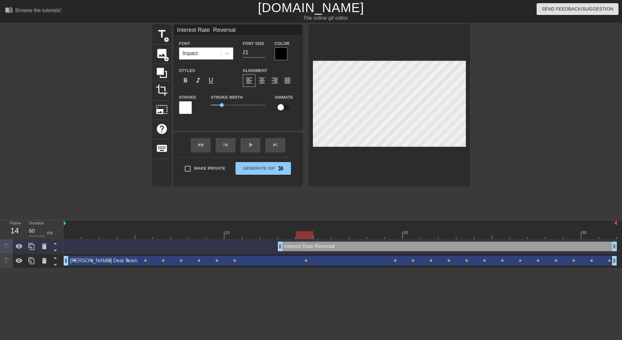
click at [332, 247] on div "Interest Rate Reversal drag_handle drag_handle" at bounding box center [447, 247] width 339 height 10
drag, startPoint x: 331, startPoint y: 249, endPoint x: 325, endPoint y: 247, distance: 6.3
click at [325, 247] on div "Interest Rate Reversal drag_handle drag_handle" at bounding box center [447, 247] width 339 height 10
click at [317, 244] on div "Interest Rate Reversal drag_handle drag_handle" at bounding box center [447, 247] width 339 height 10
click at [306, 247] on div "Interest Rate Reversal drag_handle drag_handle" at bounding box center [447, 247] width 339 height 10
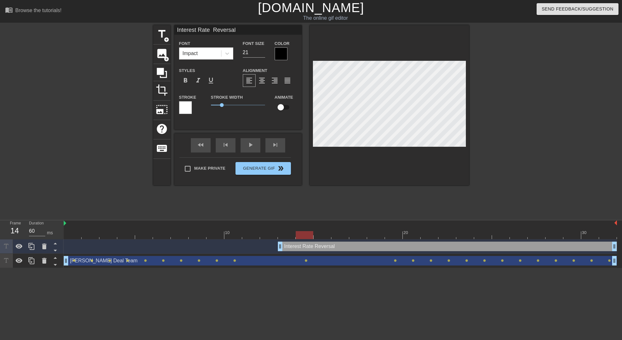
type input "70"
drag, startPoint x: 295, startPoint y: 236, endPoint x: 284, endPoint y: 235, distance: 10.6
click at [294, 236] on div at bounding box center [340, 235] width 553 height 8
click at [302, 249] on div "Interest Rate Reversal drag_handle drag_handle" at bounding box center [447, 247] width 339 height 10
click at [164, 33] on span "title" at bounding box center [162, 34] width 12 height 12
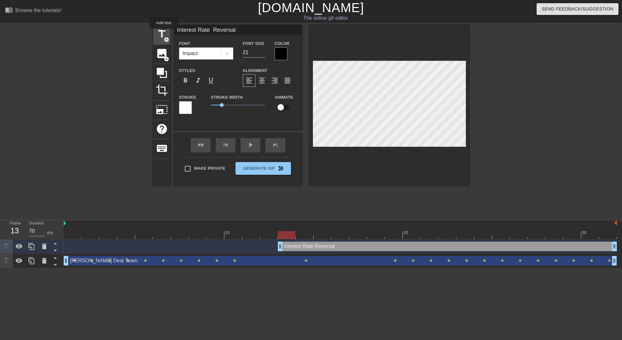
type input "New text 2"
type input "40"
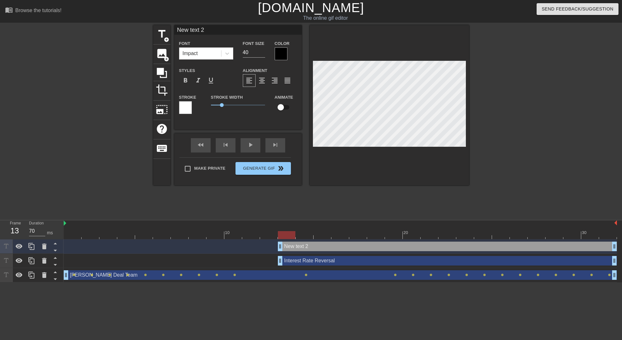
scroll to position [1, 1]
click at [46, 248] on icon at bounding box center [44, 247] width 4 height 6
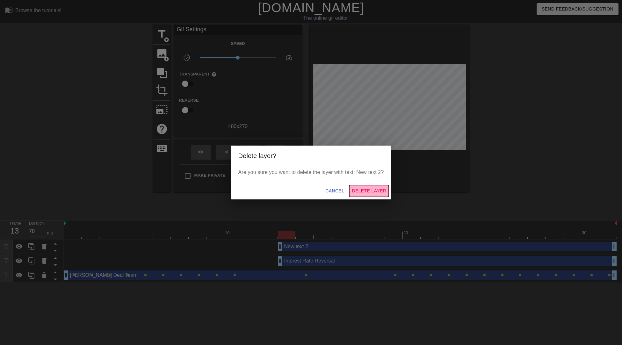
click at [376, 189] on span "Delete Layer" at bounding box center [369, 191] width 34 height 8
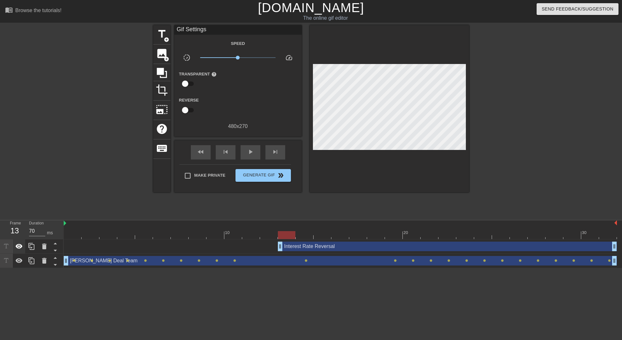
click at [18, 246] on icon at bounding box center [19, 246] width 7 height 5
click at [18, 246] on icon at bounding box center [19, 247] width 8 height 8
click at [18, 260] on icon at bounding box center [19, 261] width 8 height 8
click at [18, 260] on icon at bounding box center [19, 261] width 7 height 6
click at [19, 248] on icon at bounding box center [19, 247] width 8 height 8
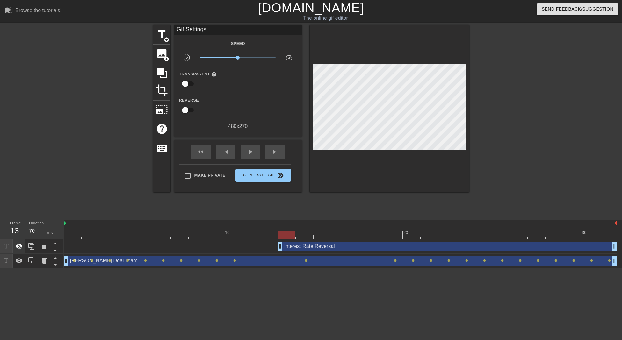
click at [19, 248] on icon at bounding box center [19, 247] width 7 height 6
click at [321, 249] on div "Interest Rate Reversal drag_handle drag_handle" at bounding box center [447, 247] width 339 height 10
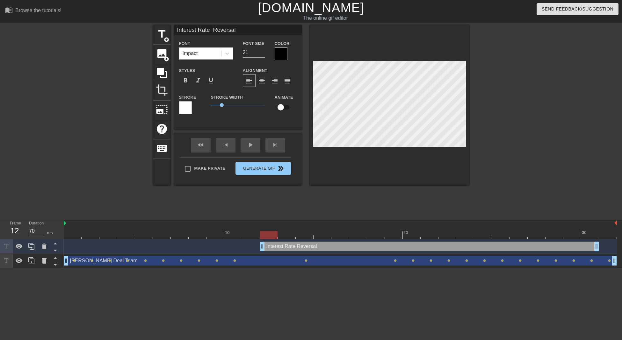
drag, startPoint x: 330, startPoint y: 245, endPoint x: 314, endPoint y: 246, distance: 15.6
click at [314, 246] on div "Interest Rate Reversal drag_handle drag_handle" at bounding box center [429, 247] width 339 height 10
drag, startPoint x: 597, startPoint y: 244, endPoint x: 618, endPoint y: 245, distance: 20.7
click at [618, 245] on div "Interest Rate Reversal drag_handle drag_handle [PERSON_NAME] Deal Team drag_han…" at bounding box center [343, 254] width 558 height 29
click at [302, 247] on div "Interest Rate Reversal drag_handle drag_handle" at bounding box center [438, 247] width 357 height 10
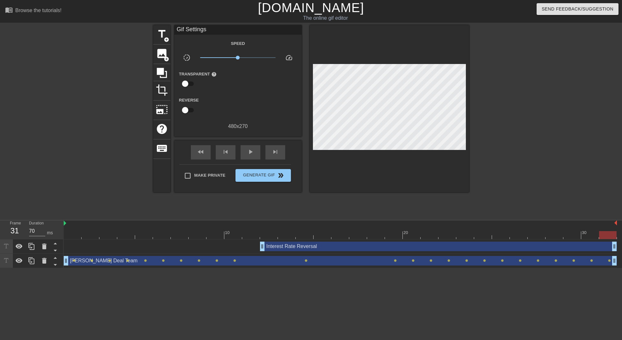
click at [470, 82] on div "title add_circle image add_circle crop photo_size_select_large help keyboard Gi…" at bounding box center [311, 120] width 622 height 191
click at [267, 237] on div at bounding box center [340, 235] width 553 height 8
click at [270, 244] on div "Interest Rate Reversal drag_handle drag_handle" at bounding box center [438, 247] width 357 height 10
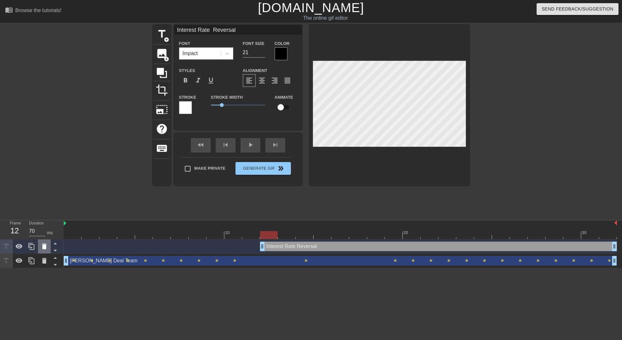
click at [41, 246] on icon at bounding box center [44, 247] width 8 height 8
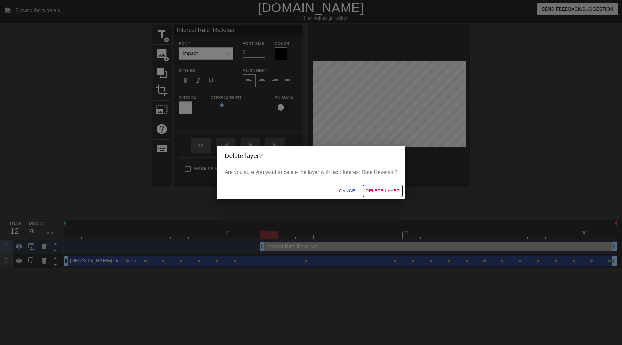
click at [383, 190] on span "Delete Layer" at bounding box center [383, 191] width 34 height 8
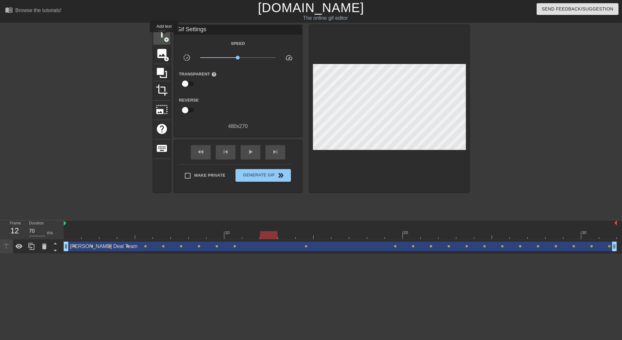
click at [164, 37] on span "add_circle" at bounding box center [166, 39] width 5 height 5
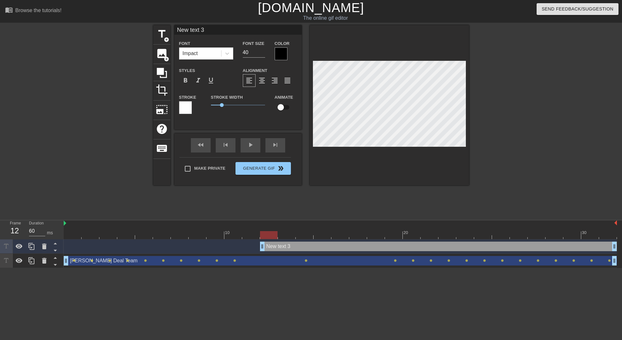
click at [249, 237] on div at bounding box center [340, 235] width 553 height 8
type input "70"
click at [270, 234] on div at bounding box center [340, 235] width 553 height 8
type input "I"
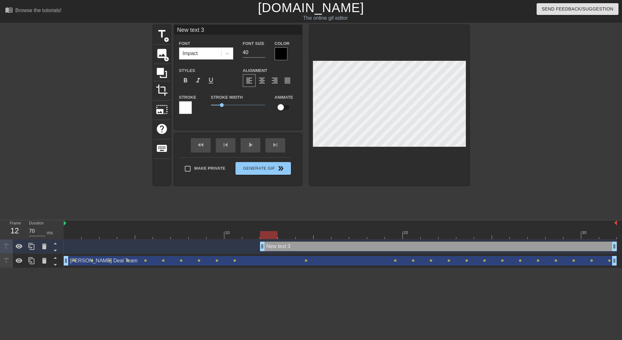
type textarea "I"
type input "IN"
type textarea "IN"
type input "INt"
type textarea "INt"
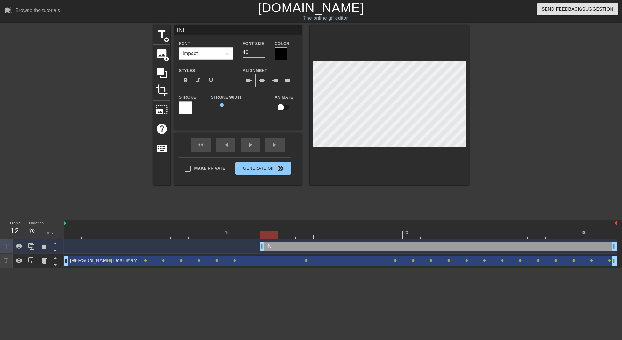
type input "INte"
type textarea "INte"
type input "INter"
type textarea "INter"
type input "INtere"
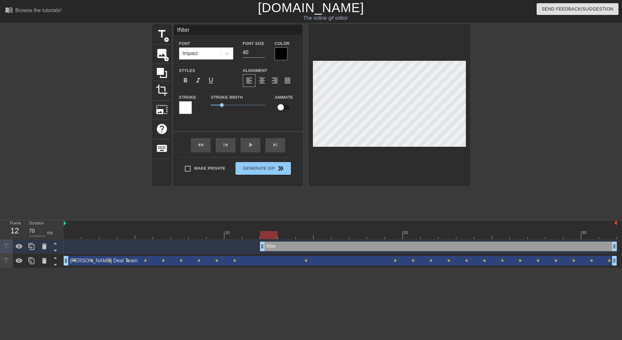
type textarea "INtere"
type input "INteres"
type textarea "INteres"
type input "INterest"
type textarea "INterest"
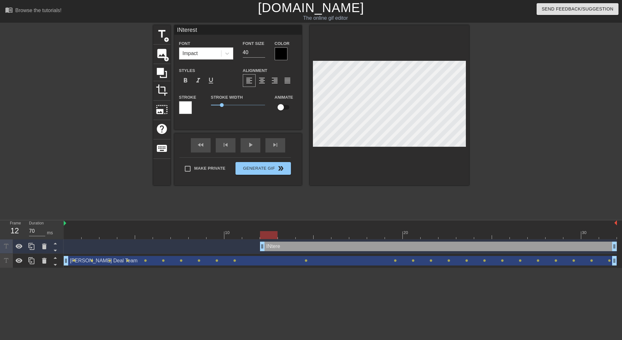
scroll to position [1, 1]
type input "INteres"
type textarea "INteres"
type input "INtere"
type textarea "INtere"
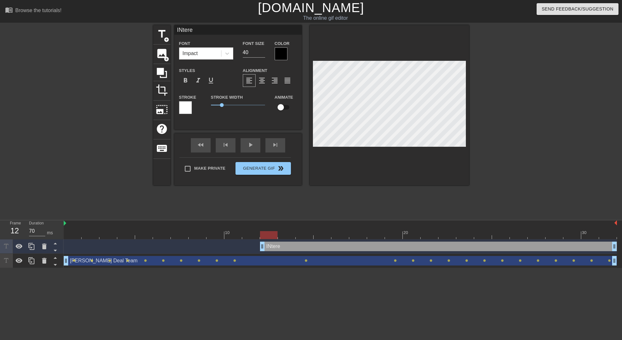
type input "INter"
type textarea "INter"
type input "INte"
type textarea "INte"
type input "INt"
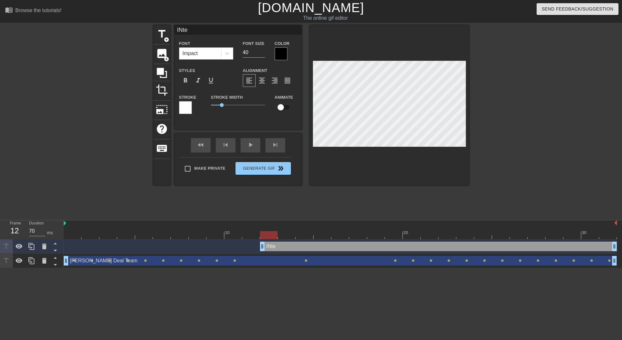
type textarea "INt"
type input "IN"
type textarea "IN"
type input "I"
type textarea "I"
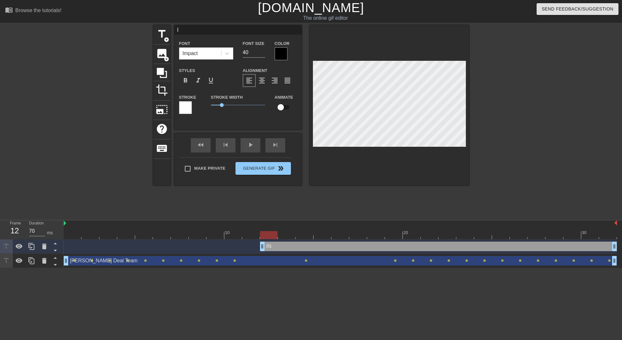
scroll to position [1, 1]
type input "In"
type textarea "In"
type input "I"
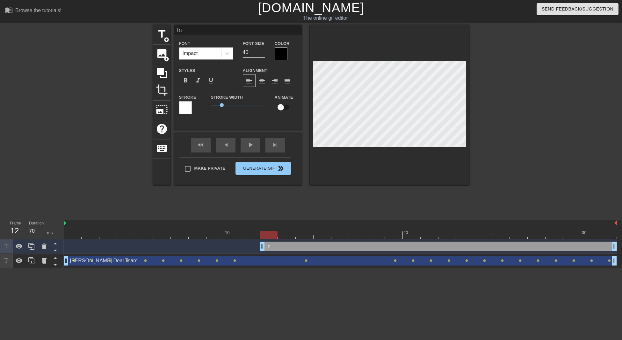
type textarea "I"
type input "="
type textarea "="
type input "U"
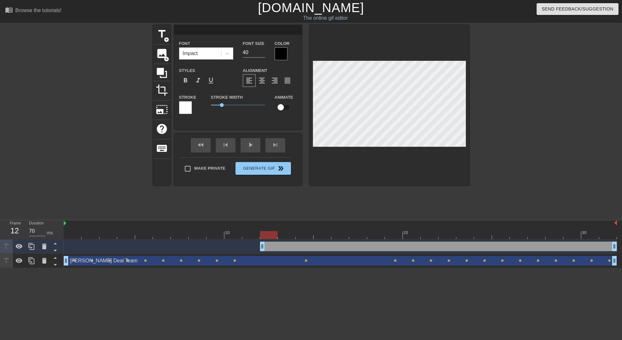
type textarea "U"
type input "Uk"
type textarea "Uk"
type input "Ukr"
type textarea "Ukr"
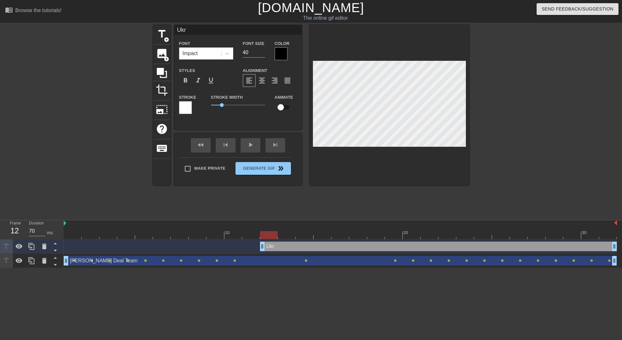
type input "Ukra"
type textarea "Ukra"
type input "Ukrai"
type textarea "Ukrai"
type input "Ukrain"
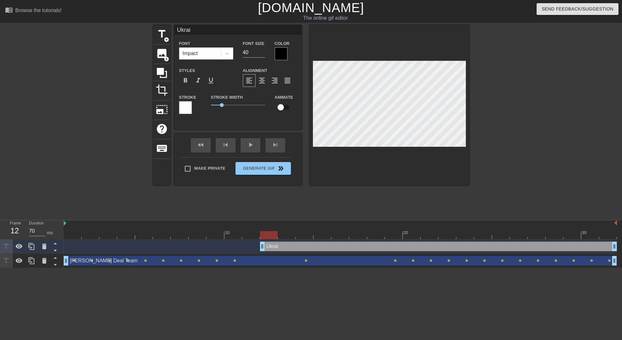
type textarea "Ukrain"
type input "[GEOGRAPHIC_DATA]"
type textarea "[GEOGRAPHIC_DATA]"
type input "[GEOGRAPHIC_DATA]"
type textarea "[GEOGRAPHIC_DATA]"
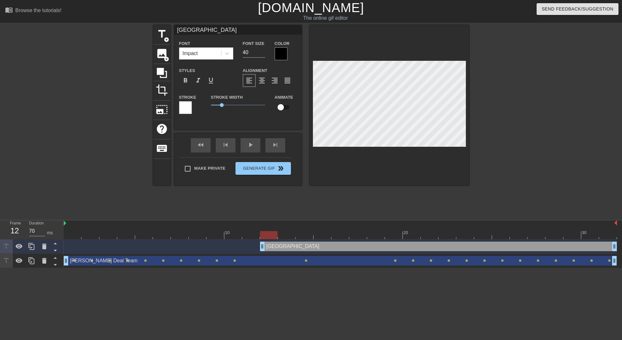
type input "[GEOGRAPHIC_DATA] W"
type textarea "[GEOGRAPHIC_DATA] W"
type input "[GEOGRAPHIC_DATA] Wa"
type textarea "[GEOGRAPHIC_DATA] Wa"
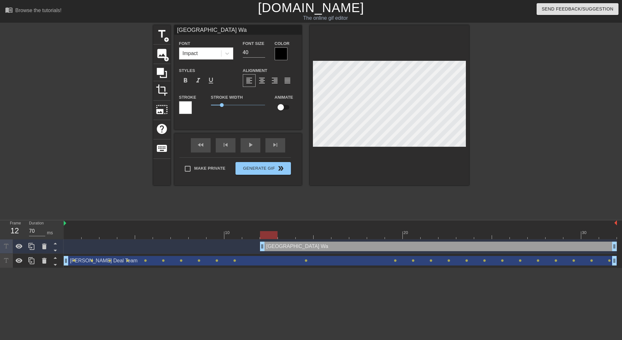
type input "Ukraine War"
type textarea "Ukraine War"
type input "[GEOGRAPHIC_DATA] Wa"
type textarea "[GEOGRAPHIC_DATA] Wa"
type input "Ukraine War"
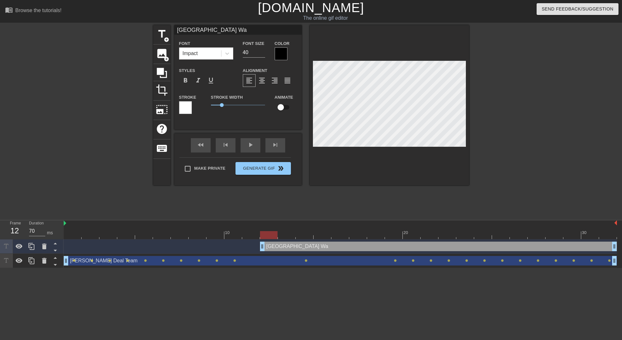
type textarea "Ukraine War"
type input "Ukraine War"
type textarea "Ukraine War"
type input "Ukraine WarI"
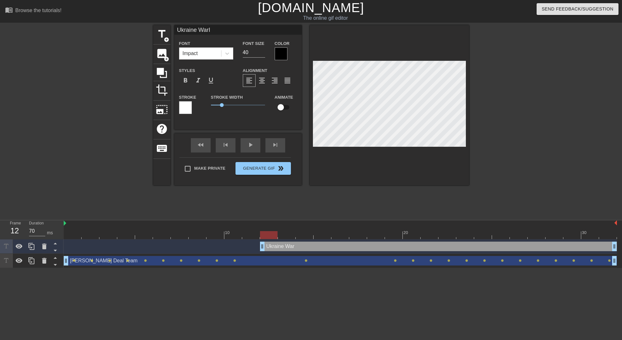
type textarea "Ukraine War I"
type input "Ukraine WarIn"
type textarea "Ukraine War In"
type input "Ukraine WarInt"
type textarea "Ukraine War Int"
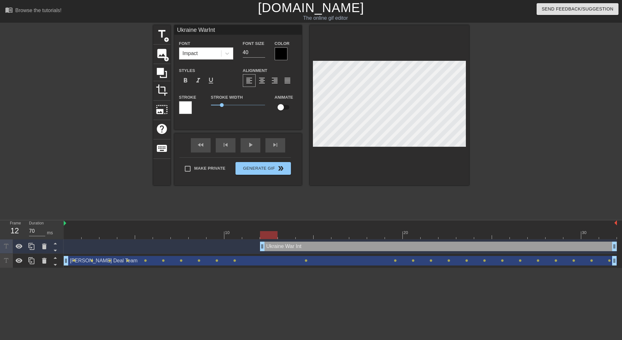
type input "Ukraine WarInte"
click at [263, 79] on span "format_align_center" at bounding box center [262, 81] width 8 height 8
click at [260, 52] on input "41" at bounding box center [254, 52] width 22 height 10
click at [264, 53] on input "40" at bounding box center [254, 52] width 22 height 10
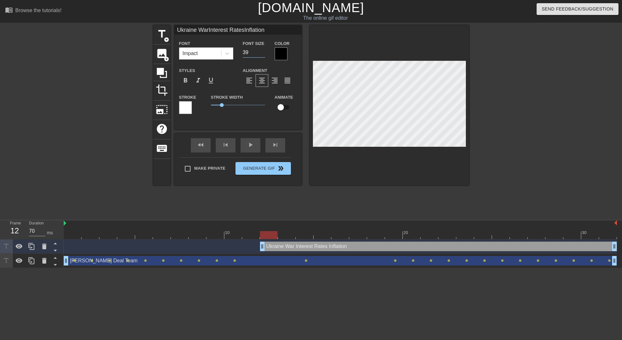
click at [264, 53] on input "39" at bounding box center [254, 52] width 22 height 10
click at [264, 53] on input "38" at bounding box center [254, 52] width 22 height 10
click at [264, 53] on input "37" at bounding box center [254, 52] width 22 height 10
click at [264, 54] on input "36" at bounding box center [254, 52] width 22 height 10
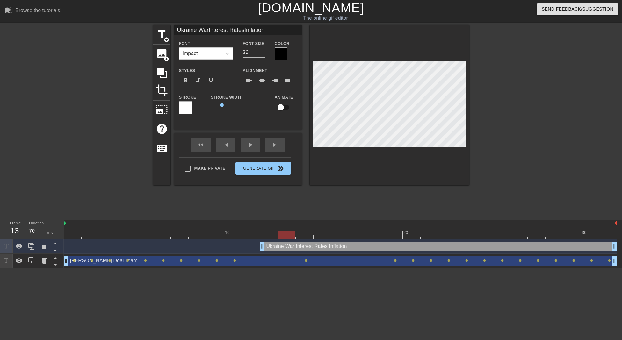
click at [283, 237] on div at bounding box center [340, 235] width 553 height 8
click at [285, 244] on div "Ukraine War Interest Rates Inflation drag_handle drag_handle" at bounding box center [438, 247] width 357 height 10
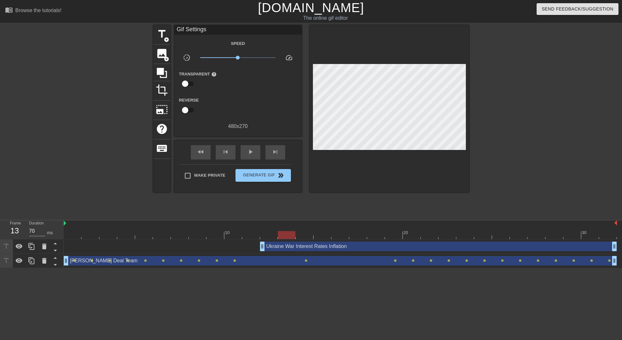
click at [291, 251] on div "Ukraine War Interest Rates Inflation drag_handle drag_handle" at bounding box center [438, 247] width 357 height 10
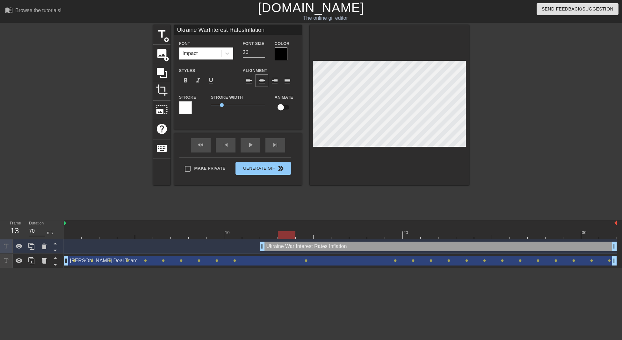
click at [290, 239] on div at bounding box center [287, 235] width 18 height 8
click at [305, 235] on div at bounding box center [340, 235] width 553 height 8
click at [327, 233] on div at bounding box center [340, 235] width 553 height 8
click at [305, 237] on div at bounding box center [340, 235] width 553 height 8
click at [284, 235] on div at bounding box center [340, 235] width 553 height 8
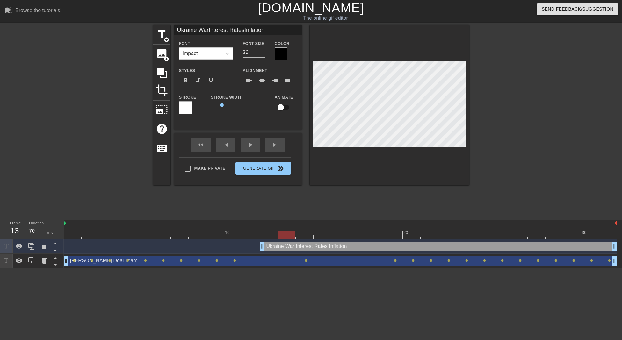
click at [273, 235] on div at bounding box center [340, 235] width 553 height 8
click at [278, 108] on input "checkbox" at bounding box center [281, 107] width 36 height 12
click at [289, 237] on div at bounding box center [340, 235] width 553 height 8
click at [272, 237] on div at bounding box center [340, 235] width 553 height 8
click at [288, 235] on div at bounding box center [340, 235] width 553 height 8
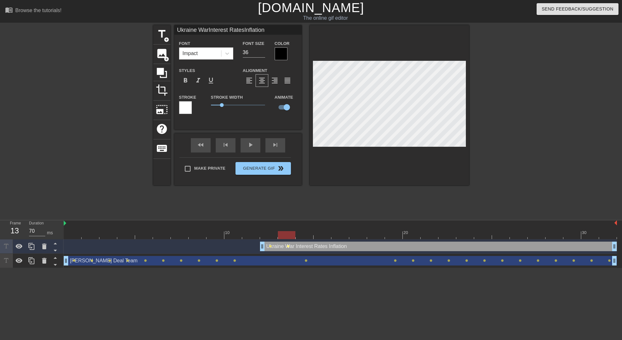
click at [288, 247] on span "lens" at bounding box center [288, 246] width 3 height 3
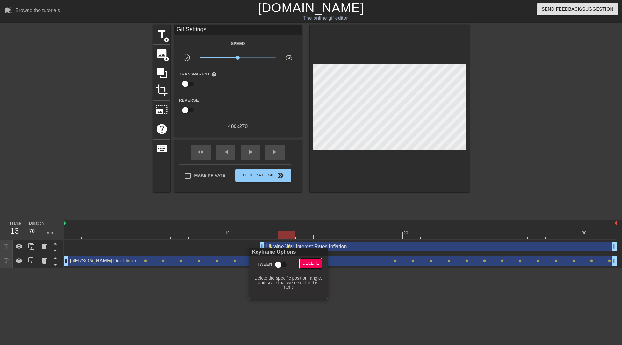
click at [306, 266] on span "Delete" at bounding box center [311, 263] width 17 height 7
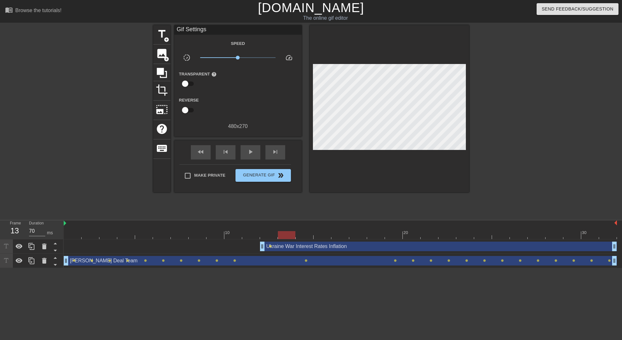
click at [273, 237] on div at bounding box center [340, 235] width 553 height 8
click at [286, 236] on div at bounding box center [340, 235] width 553 height 8
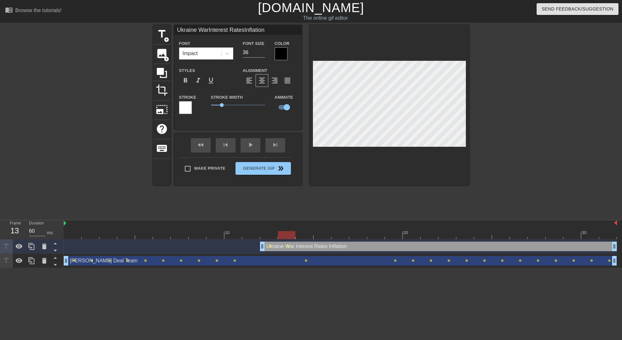
click at [305, 236] on div at bounding box center [340, 235] width 553 height 8
click at [322, 235] on div at bounding box center [340, 235] width 553 height 8
click at [343, 236] on div at bounding box center [340, 235] width 553 height 8
click at [357, 233] on div at bounding box center [340, 235] width 553 height 8
click at [378, 234] on div at bounding box center [340, 235] width 553 height 8
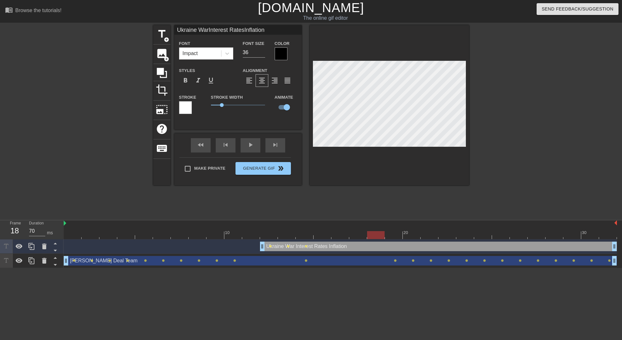
click at [399, 237] on div at bounding box center [340, 235] width 553 height 8
click at [410, 236] on div at bounding box center [340, 235] width 553 height 8
click at [429, 236] on div at bounding box center [340, 235] width 553 height 8
click at [445, 233] on div at bounding box center [340, 235] width 553 height 8
click at [468, 240] on div "Ukraine War Interest Rates Inflation drag_handle drag_handle lens lens lens len…" at bounding box center [340, 247] width 553 height 14
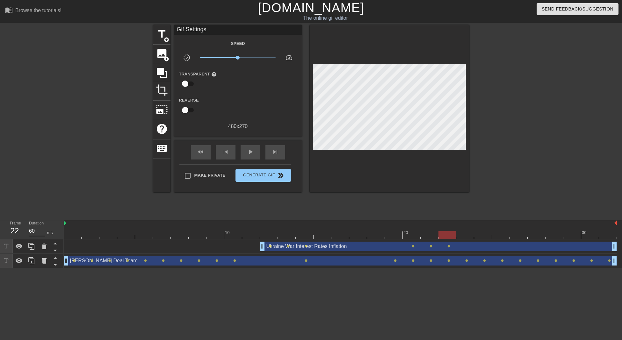
click at [467, 237] on div at bounding box center [340, 235] width 553 height 8
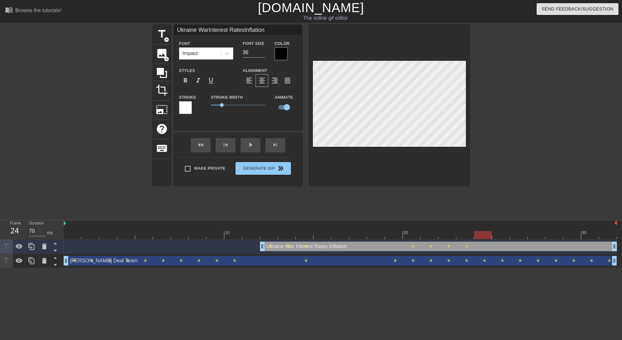
click at [482, 237] on div at bounding box center [340, 235] width 553 height 8
click at [499, 234] on div at bounding box center [340, 235] width 553 height 8
click at [515, 232] on div at bounding box center [340, 235] width 553 height 8
click at [532, 234] on div at bounding box center [340, 235] width 553 height 8
click at [469, 113] on div at bounding box center [389, 105] width 159 height 160
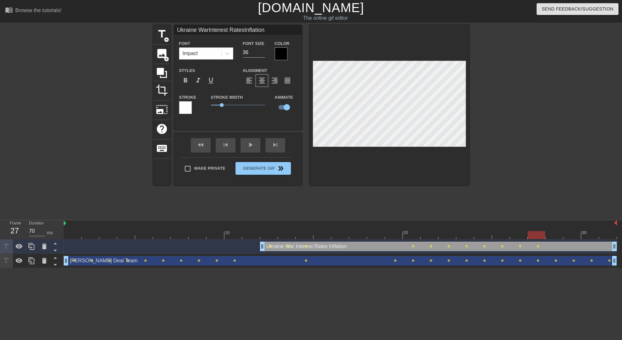
click at [554, 235] on div at bounding box center [340, 235] width 553 height 8
click at [470, 106] on div "title add_circle image add_circle crop photo_size_select_large help keyboard Uk…" at bounding box center [311, 120] width 622 height 191
click at [252, 149] on div "play_arrow" at bounding box center [251, 145] width 20 height 14
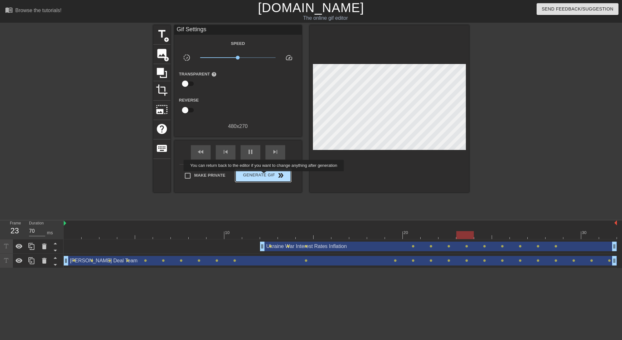
click at [265, 176] on span "Generate Gif double_arrow" at bounding box center [263, 176] width 50 height 8
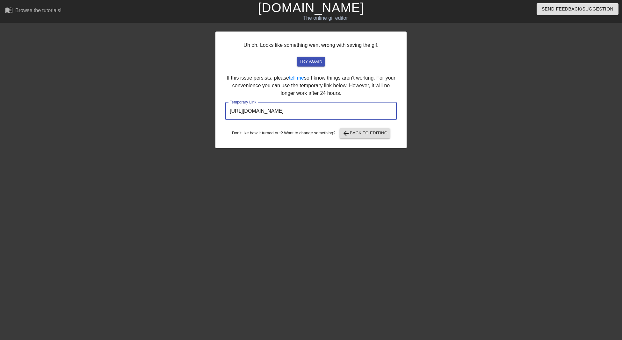
drag, startPoint x: 367, startPoint y: 112, endPoint x: 211, endPoint y: 110, distance: 156.5
click at [211, 110] on div "Uh oh. Looks like something went wrong with saving the gif. try again If this i…" at bounding box center [311, 120] width 622 height 191
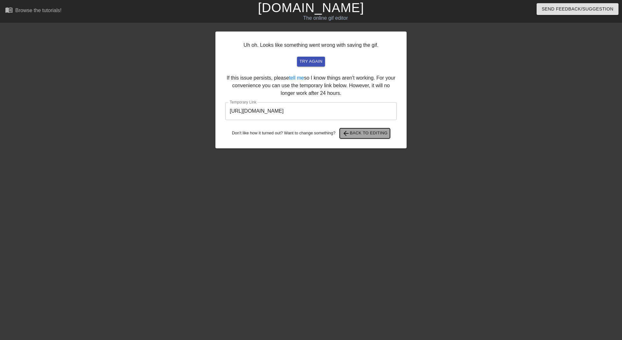
click at [371, 135] on span "arrow_back Back to Editing" at bounding box center [365, 134] width 46 height 8
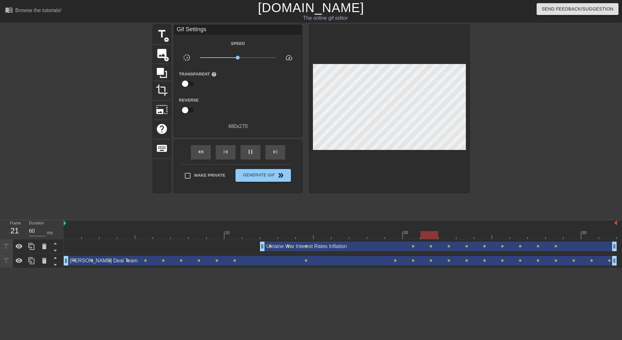
click at [324, 250] on div "Ukraine War Interest Rates Inflation drag_handle drag_handle" at bounding box center [438, 247] width 357 height 10
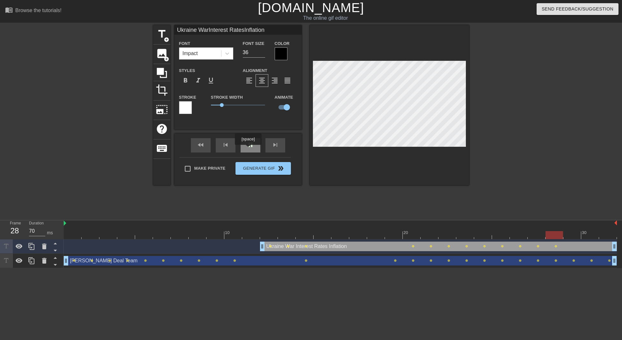
click at [248, 149] on div "pause" at bounding box center [251, 145] width 20 height 14
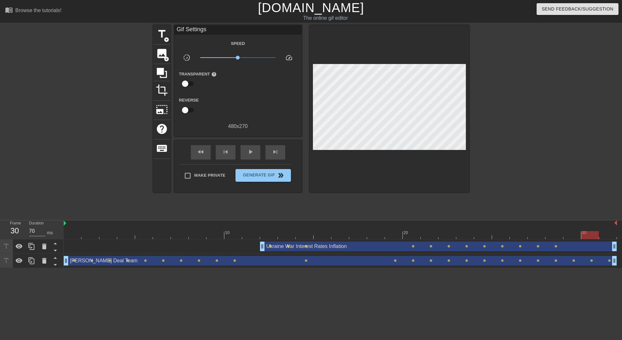
click at [279, 245] on div "Ukraine War Interest Rates Inflation drag_handle drag_handle" at bounding box center [438, 247] width 357 height 10
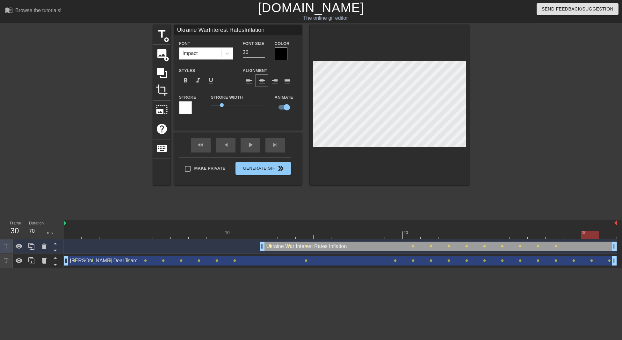
click at [271, 247] on span "lens" at bounding box center [270, 246] width 3 height 3
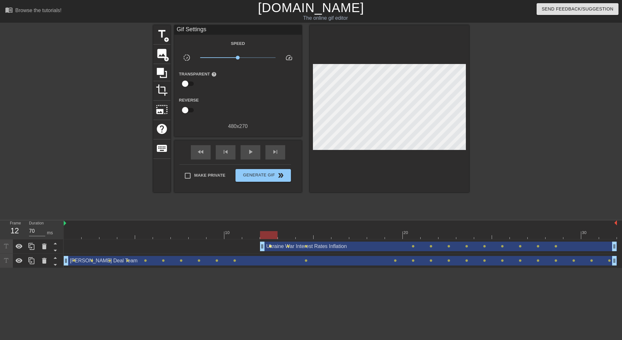
click at [271, 246] on span "lens" at bounding box center [270, 246] width 3 height 3
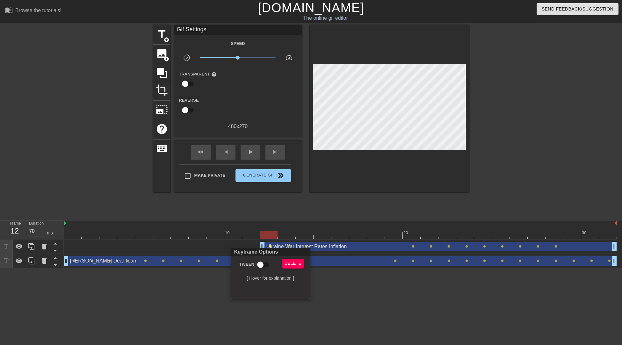
click at [381, 286] on div at bounding box center [311, 172] width 622 height 345
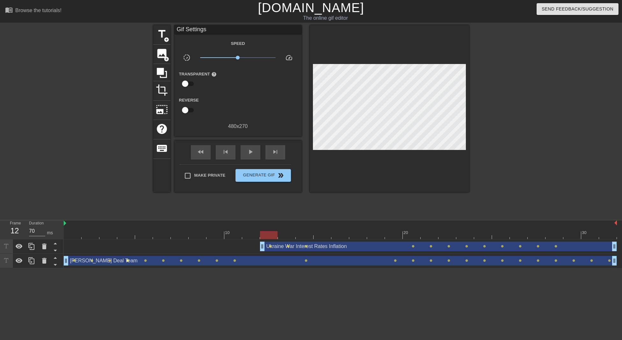
click at [128, 262] on span "lens" at bounding box center [127, 260] width 3 height 3
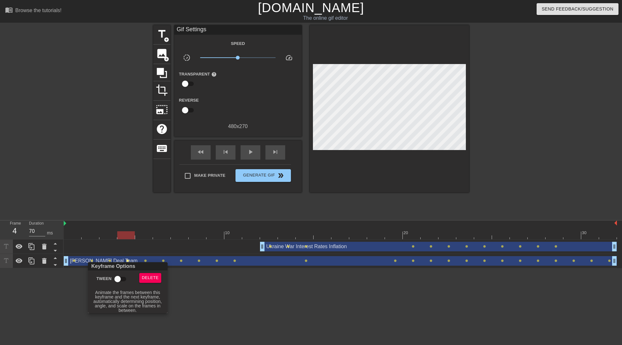
click at [118, 277] on input "Tween" at bounding box center [117, 279] width 36 height 12
click at [88, 261] on div at bounding box center [311, 172] width 622 height 345
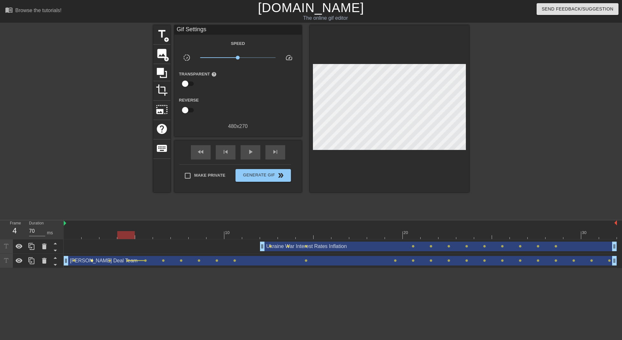
click at [91, 261] on span "lens" at bounding box center [92, 260] width 3 height 3
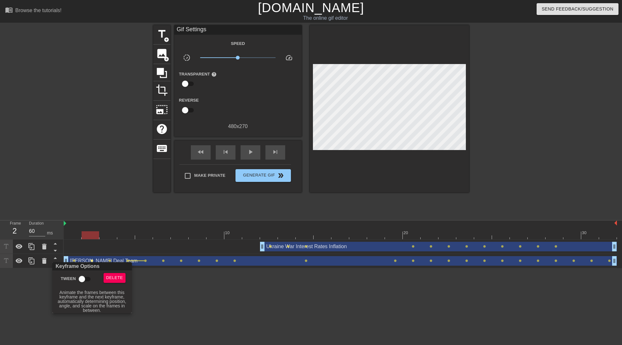
click at [86, 276] on input "Tween" at bounding box center [82, 279] width 36 height 12
click at [115, 260] on div at bounding box center [311, 172] width 622 height 345
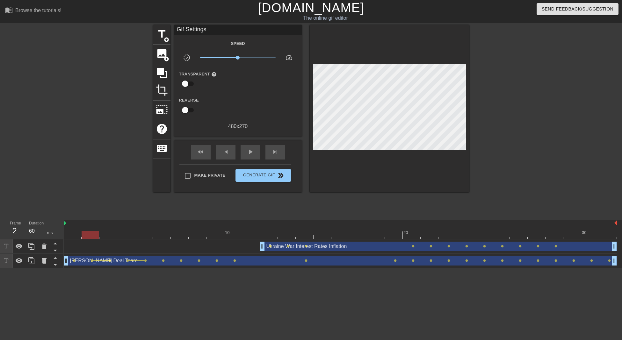
click at [110, 261] on span "lens" at bounding box center [109, 260] width 3 height 3
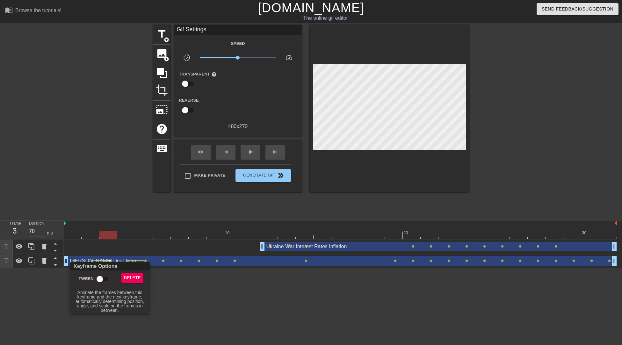
click at [101, 277] on input "Tween" at bounding box center [100, 279] width 36 height 12
click at [78, 260] on div at bounding box center [311, 172] width 622 height 345
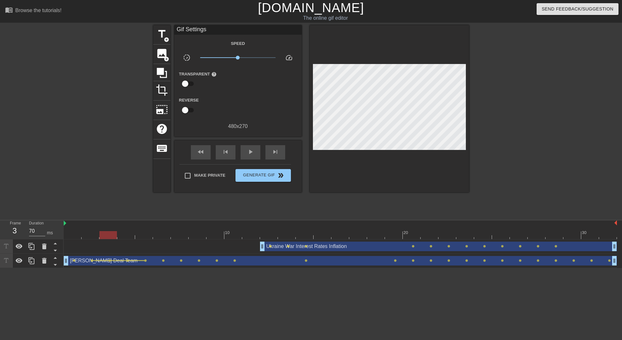
click at [73, 260] on span "lens" at bounding box center [74, 260] width 3 height 3
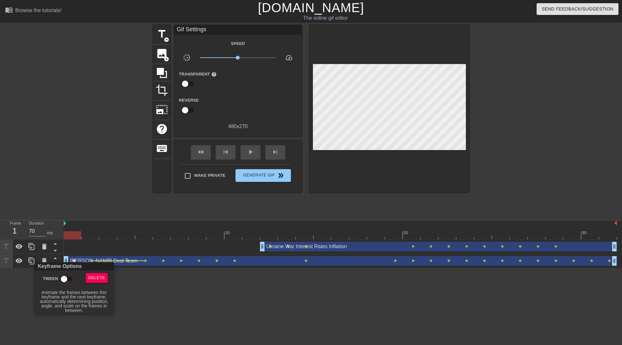
click at [64, 277] on input "Tween" at bounding box center [64, 279] width 36 height 12
click at [146, 260] on div at bounding box center [311, 172] width 622 height 345
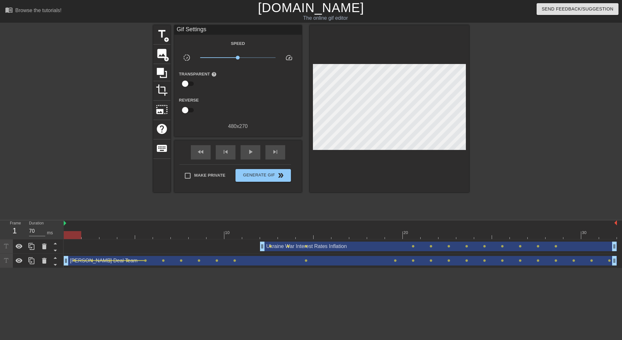
click at [146, 260] on span "lens" at bounding box center [145, 260] width 3 height 3
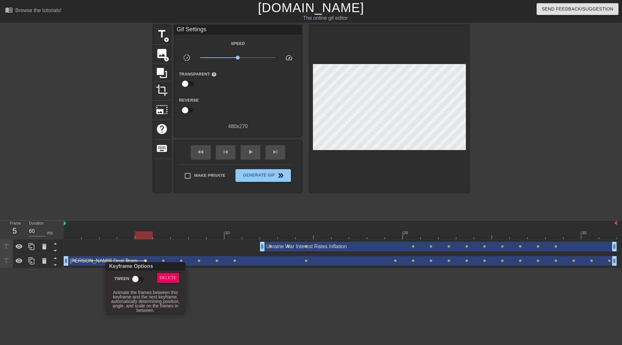
click at [133, 277] on input "Tween" at bounding box center [135, 279] width 36 height 12
click at [163, 258] on div at bounding box center [311, 172] width 622 height 345
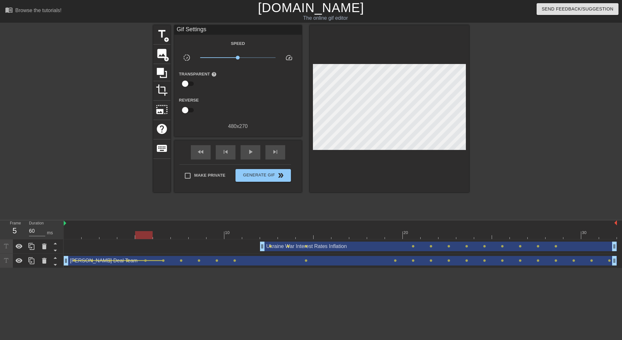
click at [163, 261] on span "lens" at bounding box center [163, 260] width 3 height 3
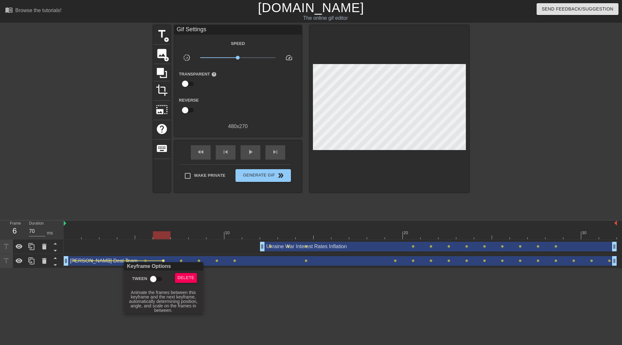
click at [149, 278] on input "Tween" at bounding box center [153, 279] width 36 height 12
click at [186, 261] on div at bounding box center [311, 172] width 622 height 345
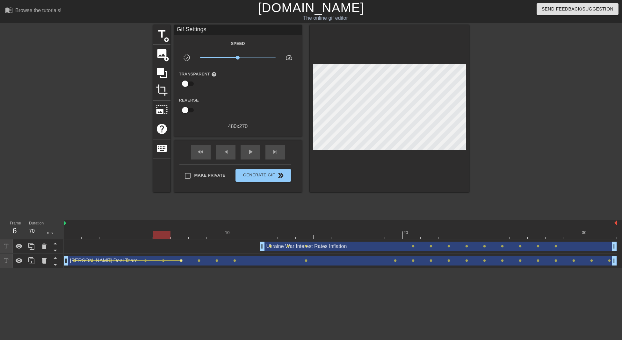
click at [181, 262] on span "lens" at bounding box center [181, 260] width 3 height 3
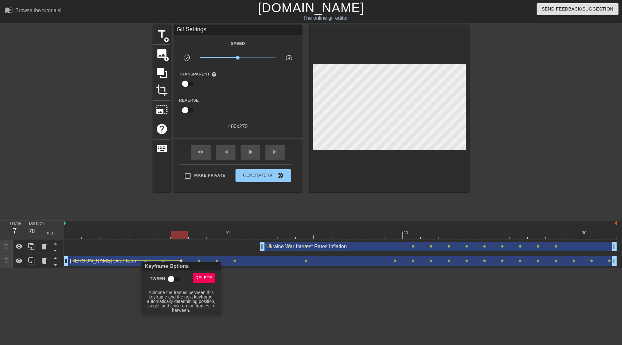
click at [172, 276] on input "Tween" at bounding box center [171, 279] width 36 height 12
click at [204, 261] on div at bounding box center [311, 172] width 622 height 345
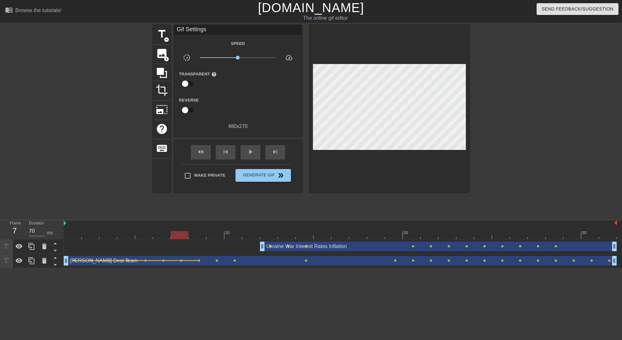
click at [200, 262] on div "[PERSON_NAME] Deal Team drag_handle drag_handle" at bounding box center [340, 261] width 553 height 10
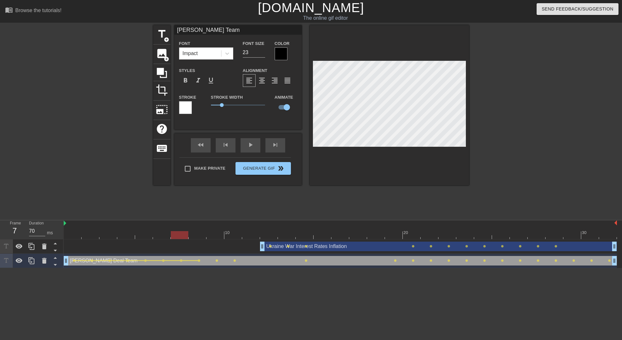
click at [217, 268] on html "menu_book Browse the tutorials! [DOMAIN_NAME] The online gif editor Send Feedba…" at bounding box center [311, 134] width 622 height 268
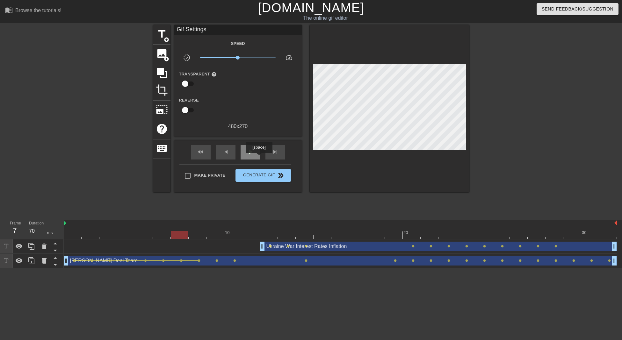
click at [256, 154] on div "play_arrow" at bounding box center [251, 152] width 20 height 14
click at [311, 245] on div "Ukraine War Interest Rates Inflation drag_handle drag_handle" at bounding box center [438, 247] width 357 height 10
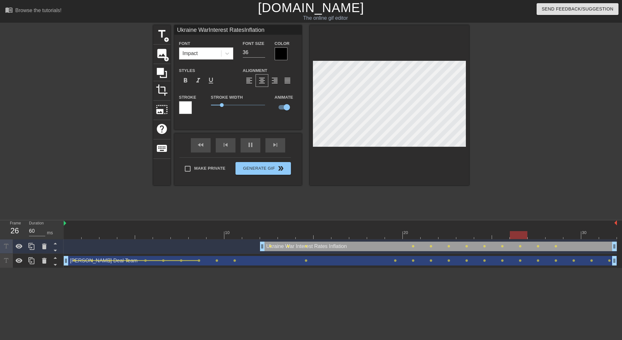
click at [6, 245] on icon at bounding box center [6, 246] width 4 height 4
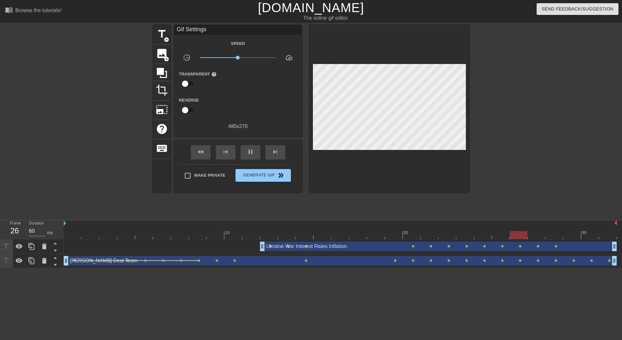
drag, startPoint x: 278, startPoint y: 245, endPoint x: 232, endPoint y: 195, distance: 68.1
click at [232, 195] on div "title add_circle image add_circle crop photo_size_select_large help keyboard Gi…" at bounding box center [311, 120] width 316 height 191
click at [247, 151] on span "pause" at bounding box center [251, 152] width 8 height 8
click at [290, 246] on div "Ukraine War Interest Rates Inflation drag_handle drag_handle" at bounding box center [438, 247] width 357 height 10
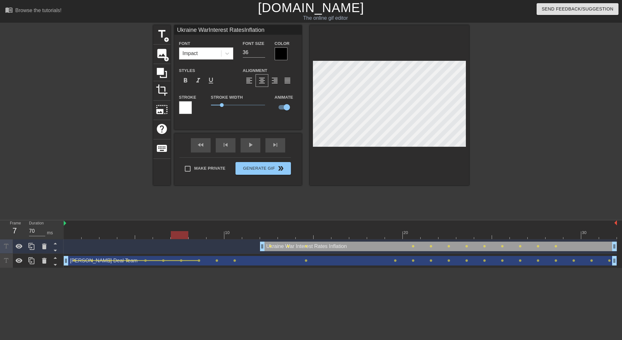
click at [286, 230] on div at bounding box center [287, 231] width 18 height 8
click at [517, 120] on div at bounding box center [525, 120] width 96 height 191
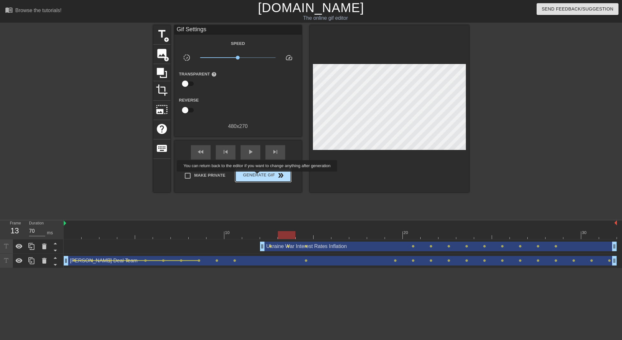
click at [258, 176] on span "Generate Gif double_arrow" at bounding box center [263, 176] width 50 height 8
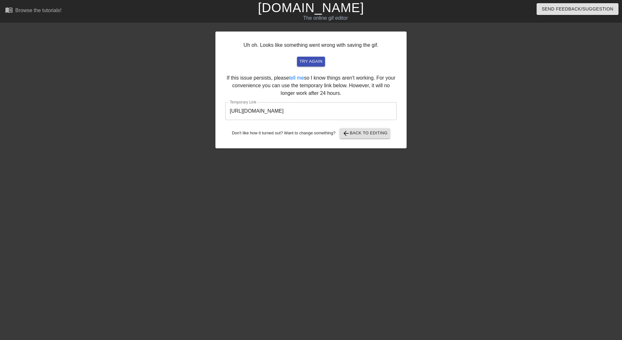
click at [365, 107] on input "[URL][DOMAIN_NAME]" at bounding box center [310, 111] width 171 height 18
click at [364, 107] on input "[URL][DOMAIN_NAME]" at bounding box center [310, 111] width 171 height 18
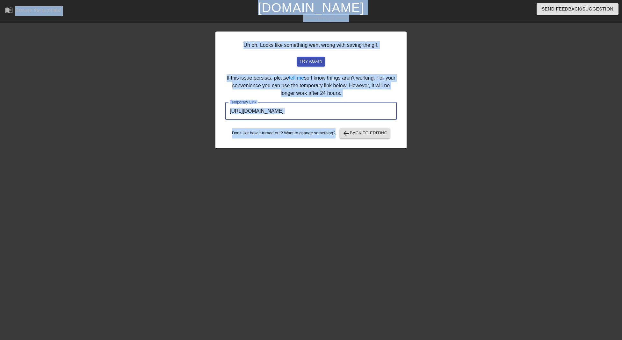
click at [366, 110] on input "[URL][DOMAIN_NAME]" at bounding box center [310, 111] width 171 height 18
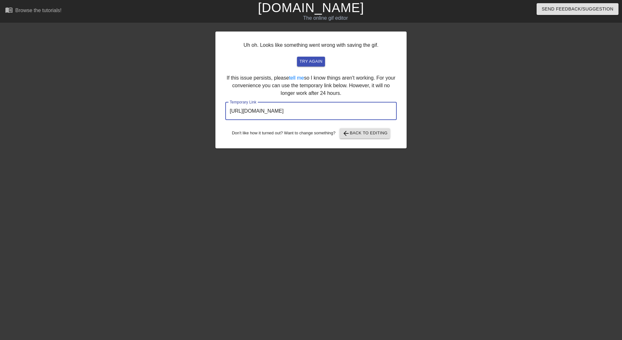
drag, startPoint x: 366, startPoint y: 110, endPoint x: 209, endPoint y: 114, distance: 156.3
click at [209, 114] on div "Uh oh. Looks like something went wrong with saving the gif. try again If this i…" at bounding box center [311, 120] width 622 height 191
